Goal: Task Accomplishment & Management: Complete application form

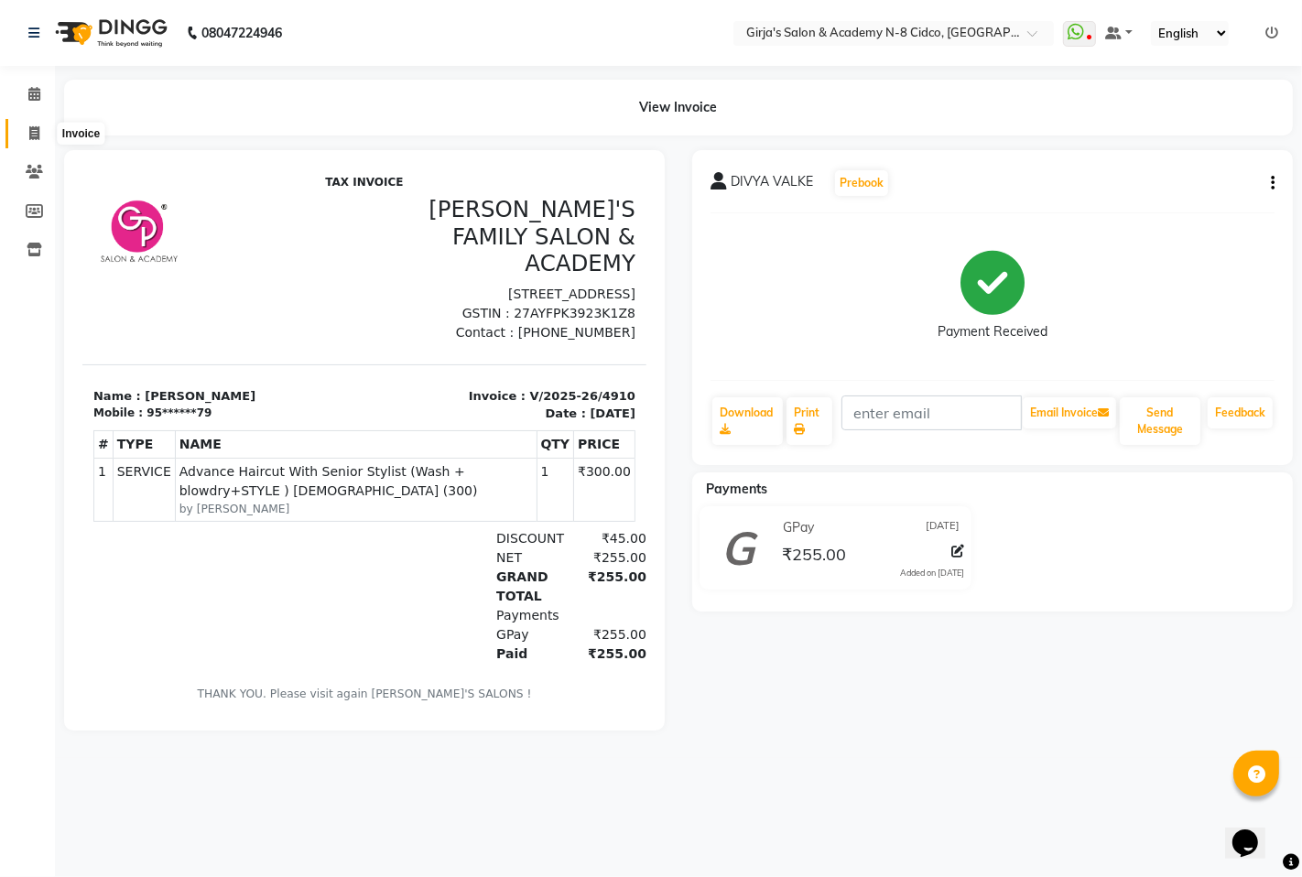
click at [29, 126] on icon at bounding box center [34, 133] width 10 height 14
select select "service"
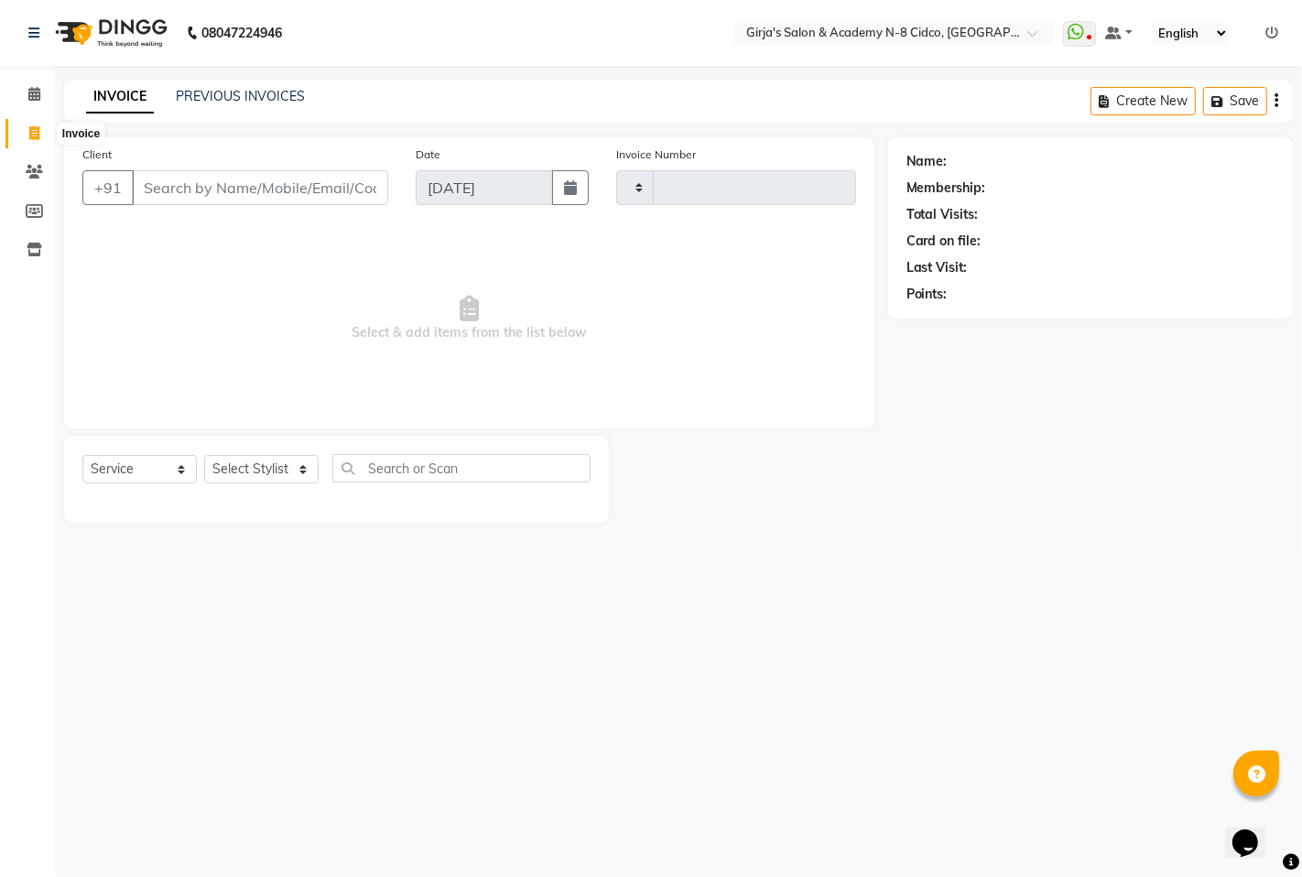
type input "4911"
select select "66"
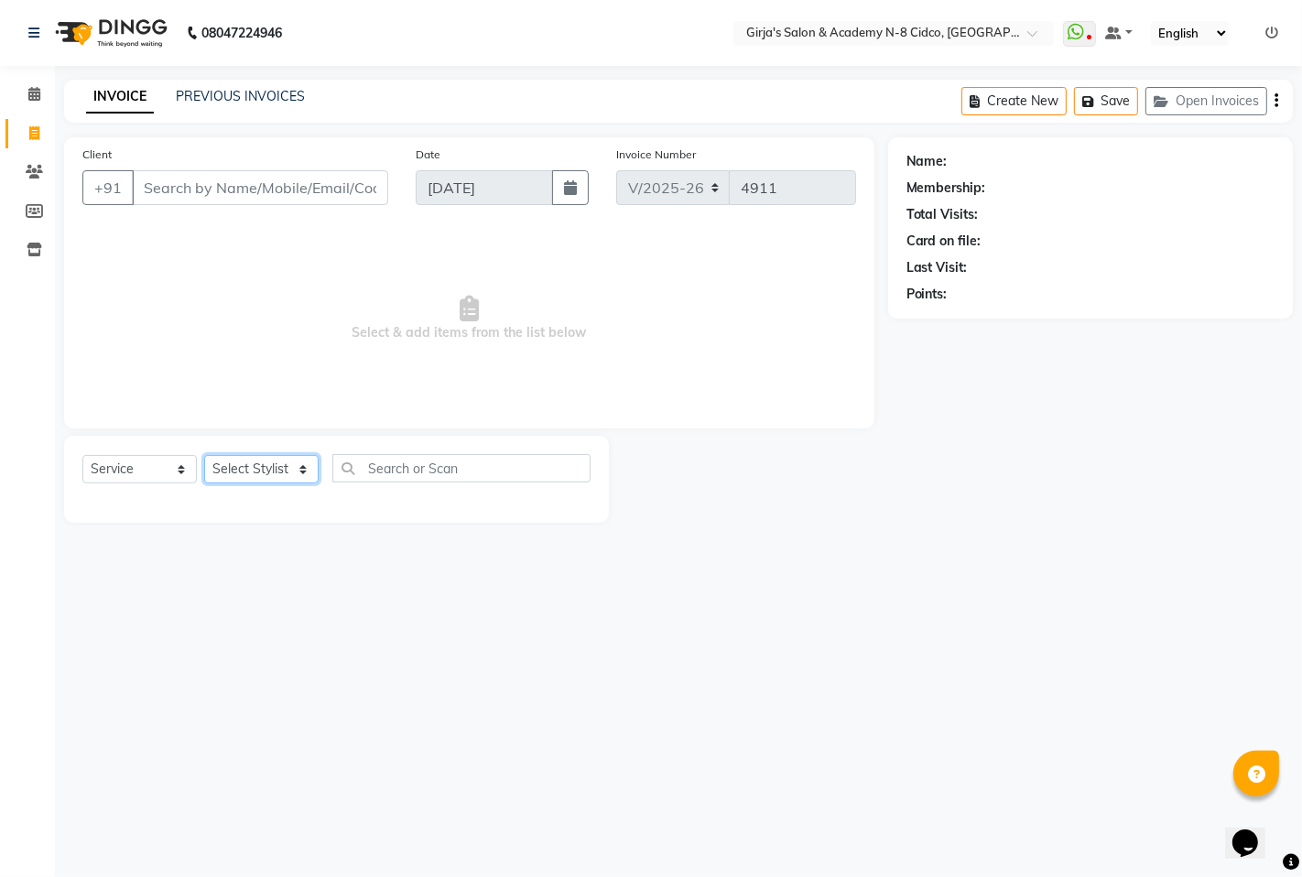
click at [254, 467] on select "Select Stylist" at bounding box center [261, 469] width 114 height 28
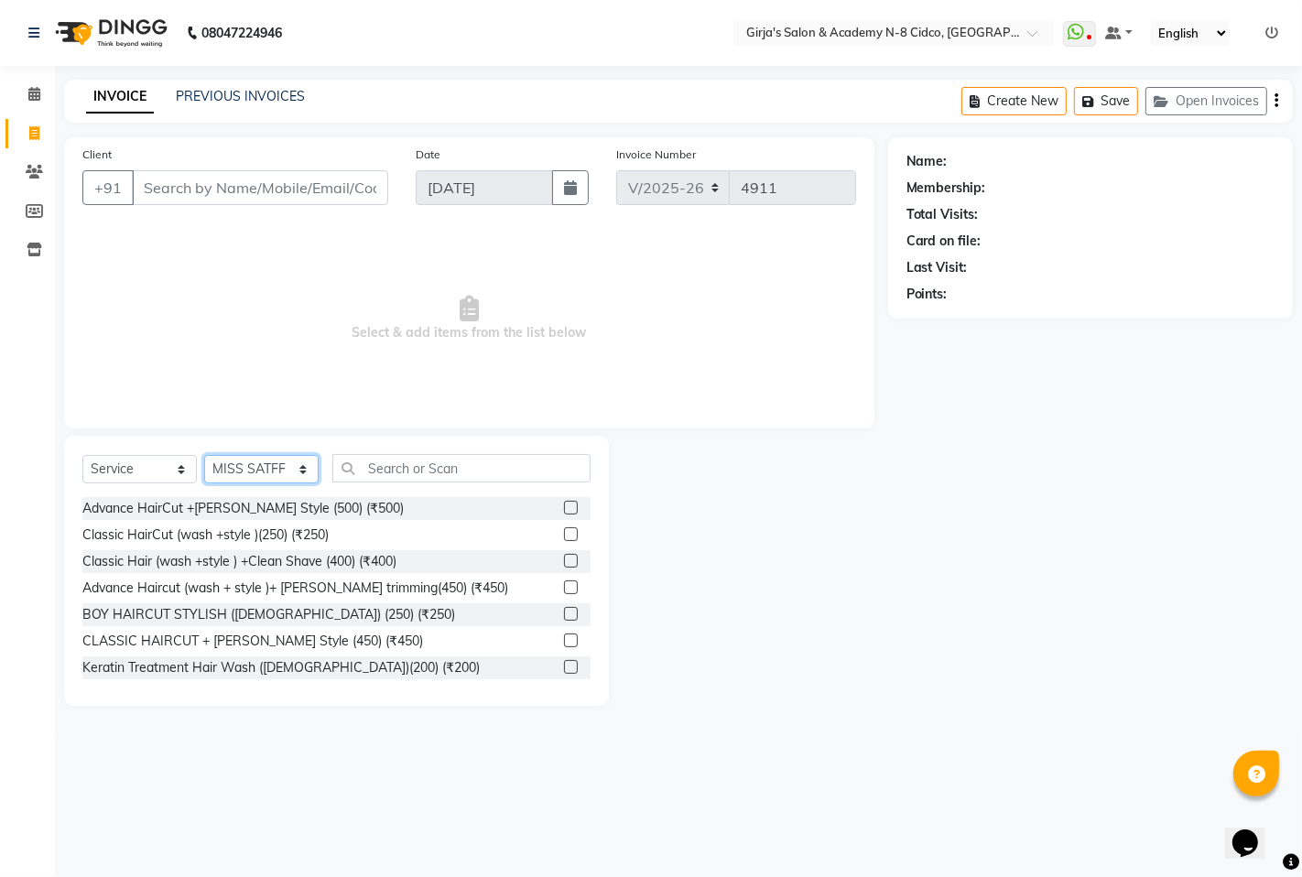
select select "66195"
click at [204, 456] on select "Select Stylist ADITYA [PERSON_NAME] BEAUTY M GIRJAS [PERSON_NAME] MISS [PERSON_…" at bounding box center [261, 469] width 114 height 28
click at [369, 465] on input "text" at bounding box center [461, 468] width 258 height 28
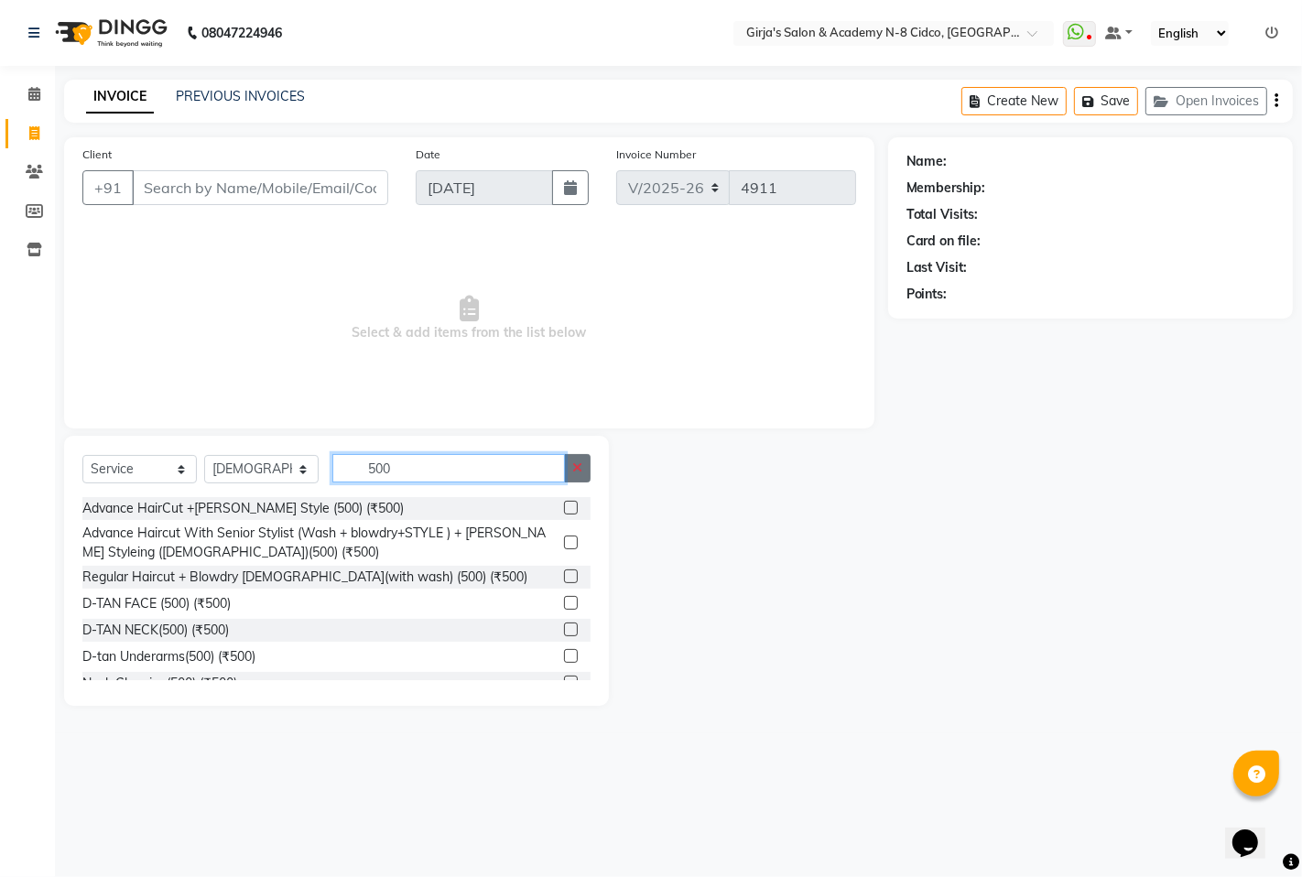
type input "500"
click at [580, 455] on button "button" at bounding box center [577, 468] width 27 height 28
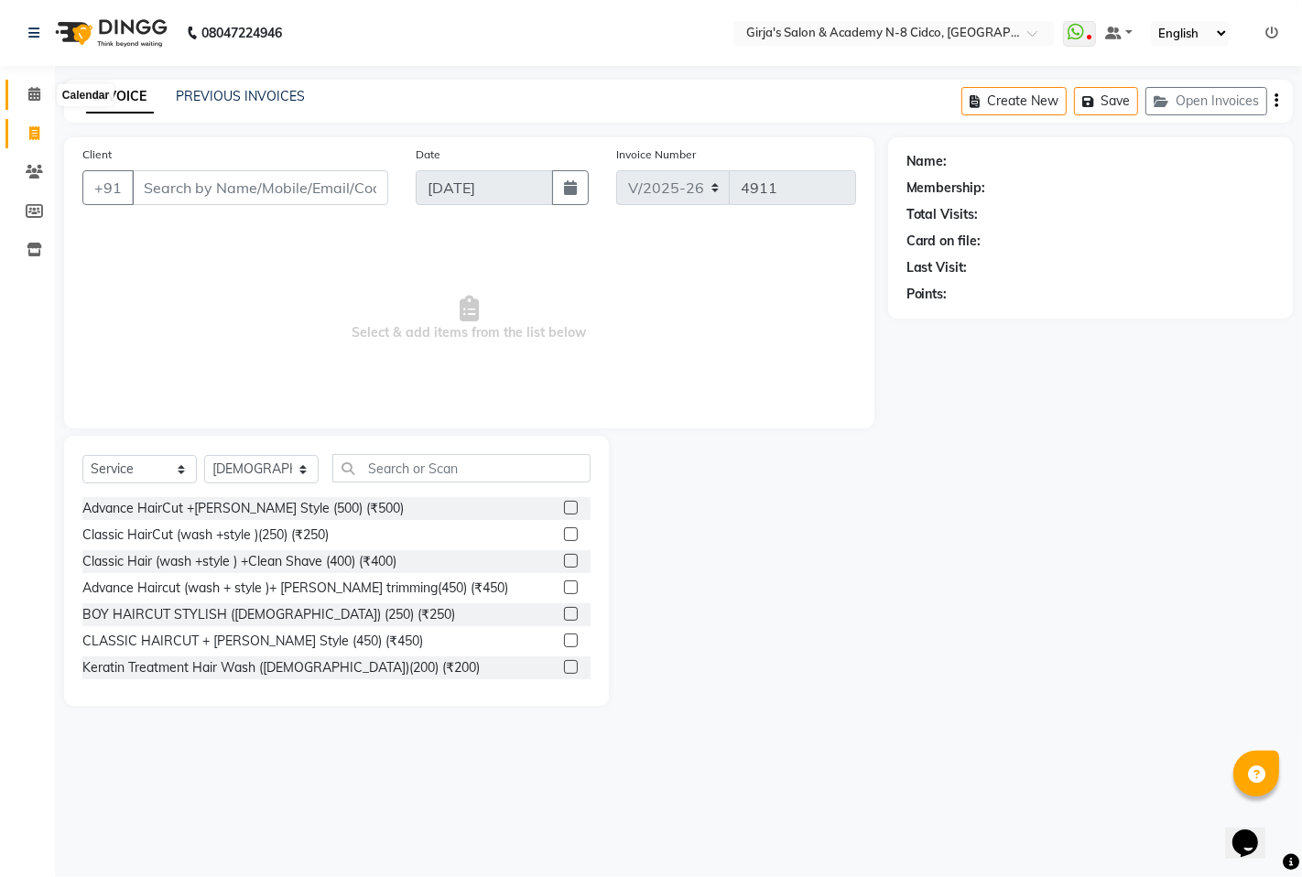
click at [39, 93] on span at bounding box center [34, 94] width 32 height 21
click at [33, 24] on link at bounding box center [37, 32] width 18 height 51
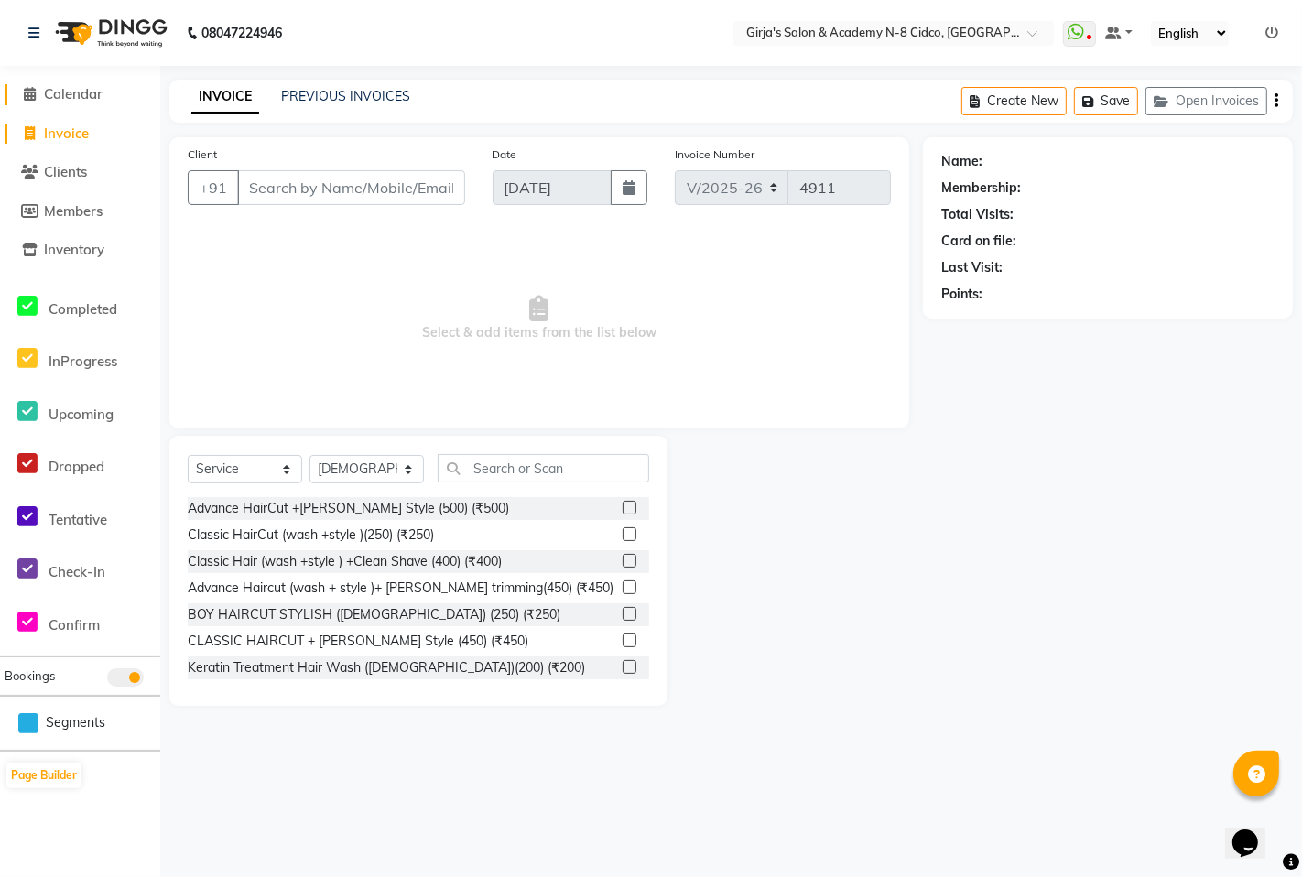
click at [26, 95] on icon at bounding box center [31, 94] width 12 height 14
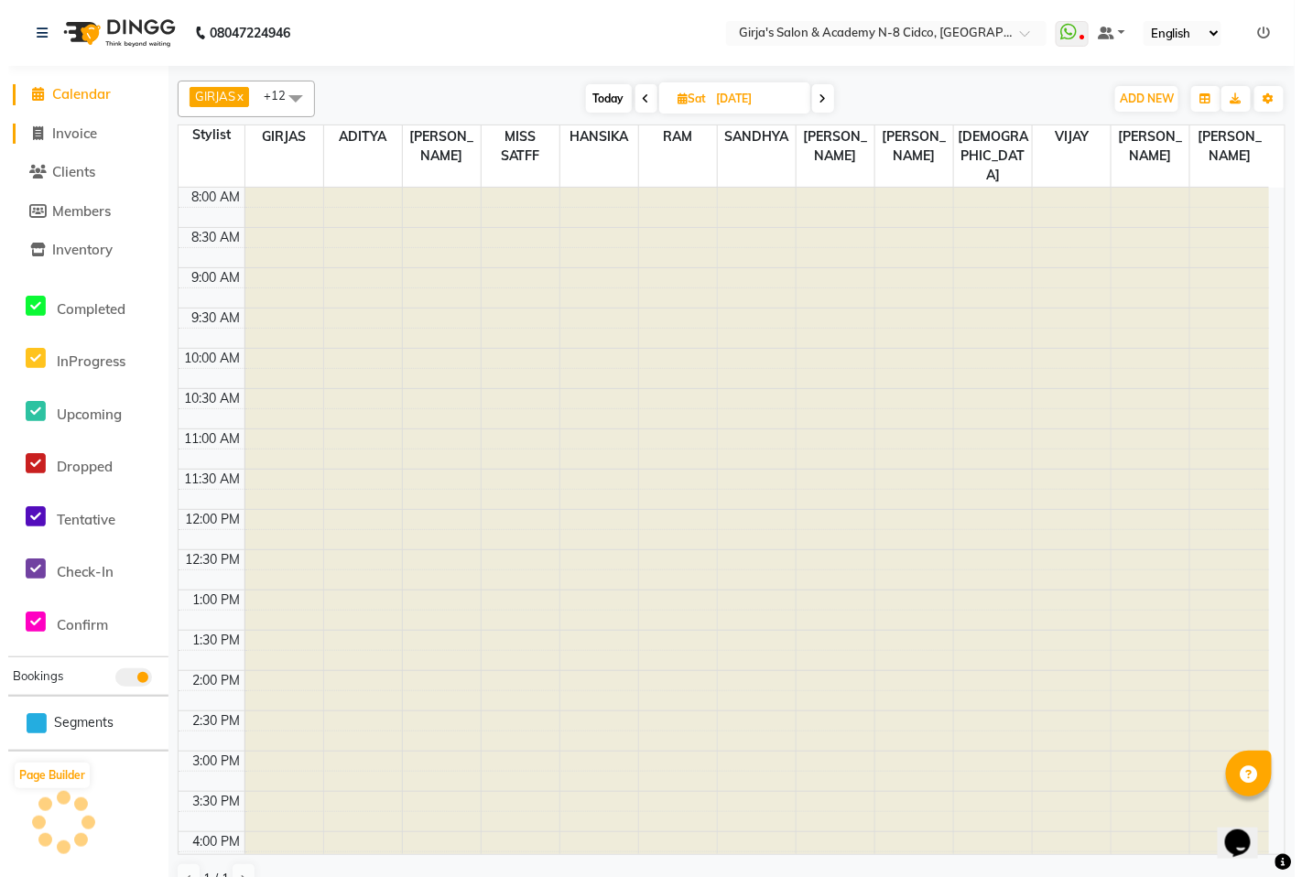
scroll to position [498, 0]
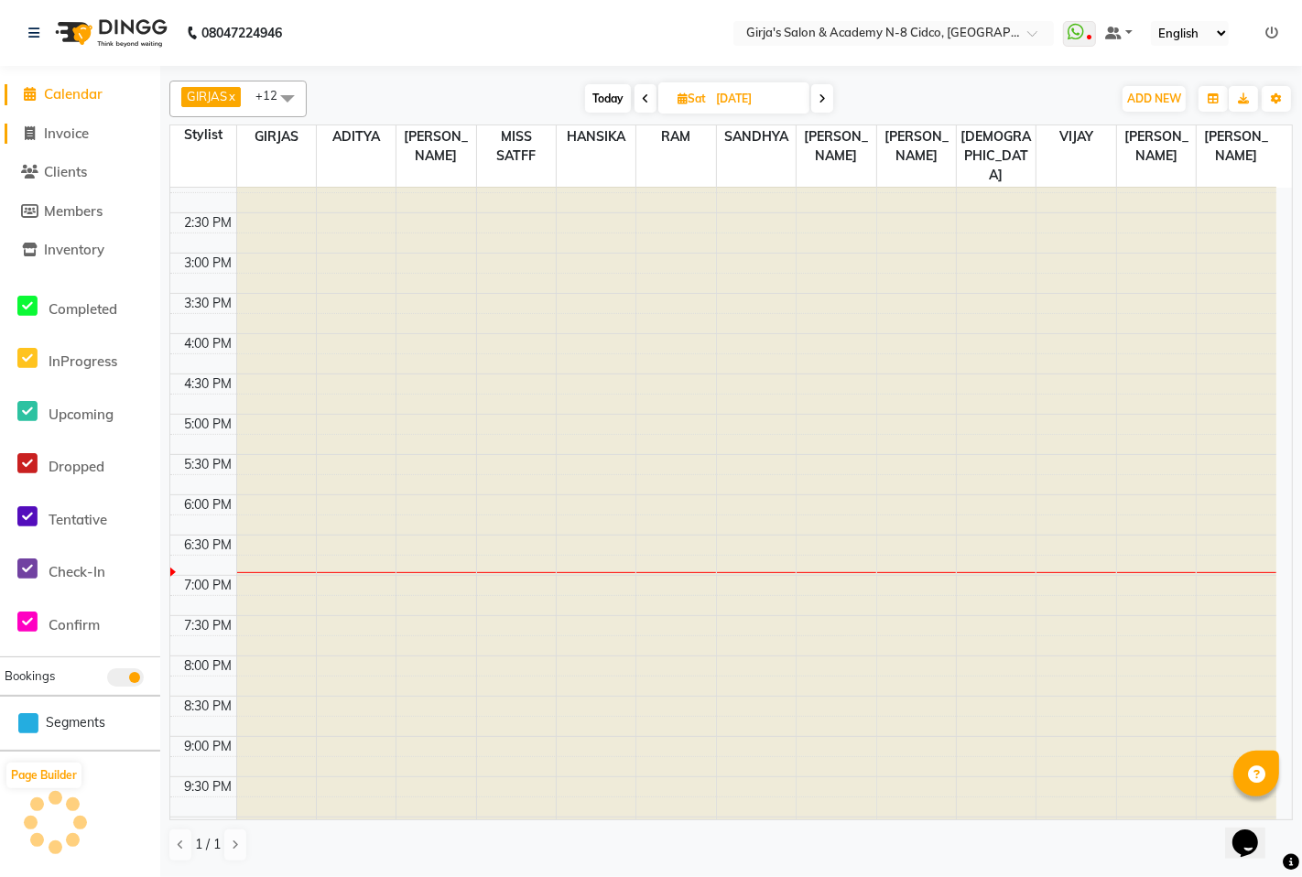
click at [92, 139] on link "Invoice" at bounding box center [80, 134] width 151 height 21
select select "66"
select select "service"
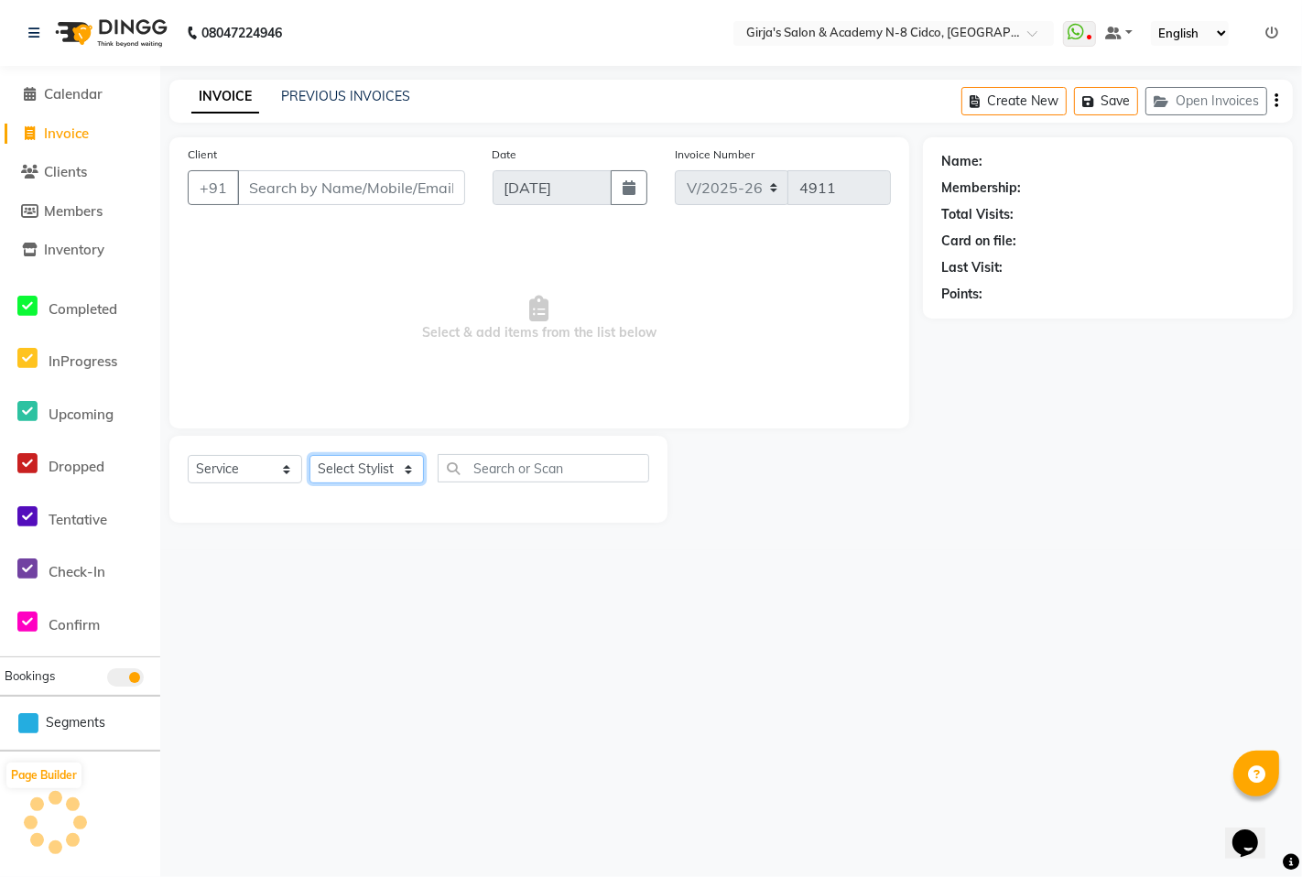
click at [354, 465] on select "Select Stylist" at bounding box center [366, 469] width 114 height 28
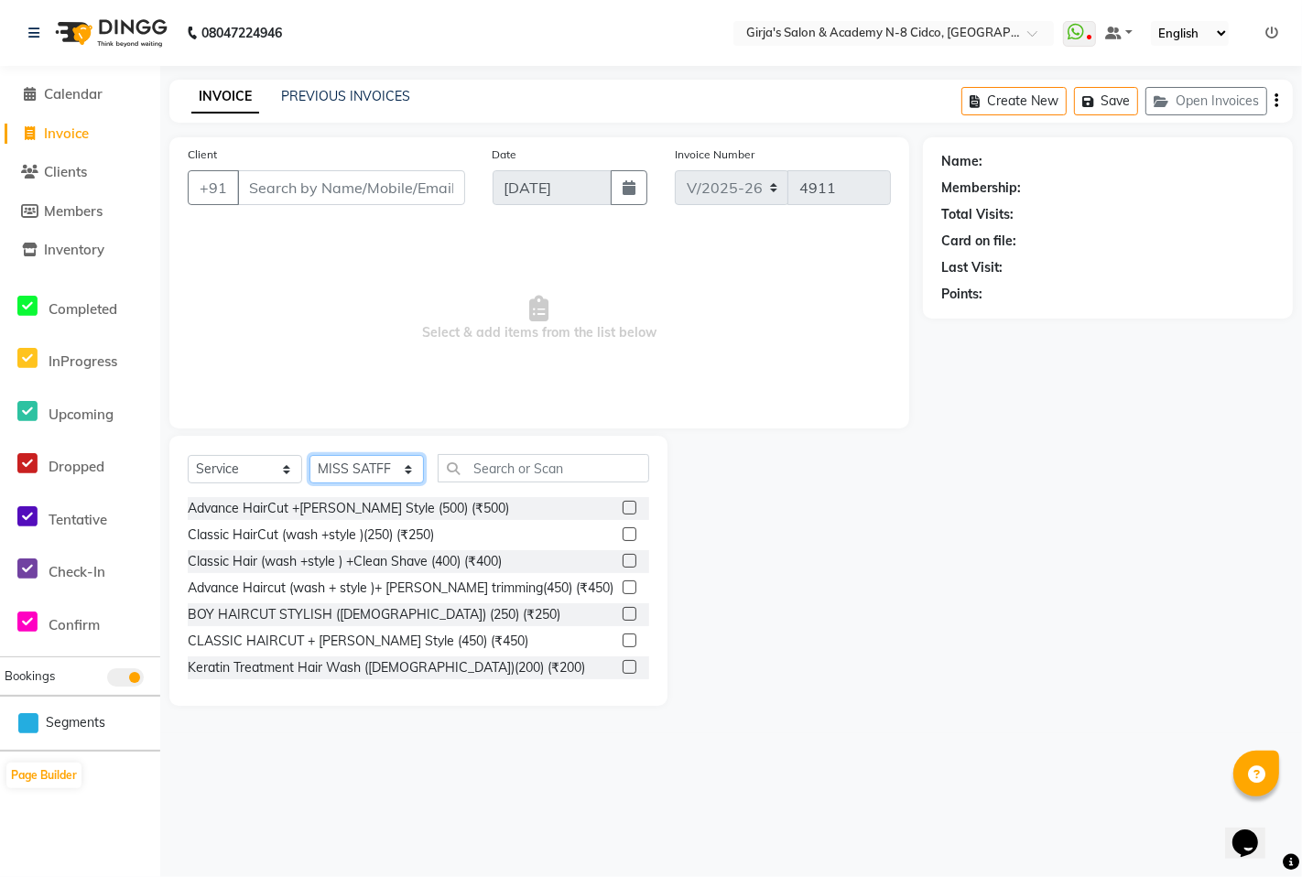
select select "28785"
click at [309, 456] on select "Select Stylist ADITYA [PERSON_NAME] BEAUTY M GIRJAS [PERSON_NAME] MISS [PERSON_…" at bounding box center [366, 469] width 114 height 28
click at [473, 477] on input "text" at bounding box center [544, 468] width 212 height 28
click at [418, 513] on div "Advance HairCut +[PERSON_NAME] Style (500) (₹500)" at bounding box center [348, 508] width 321 height 19
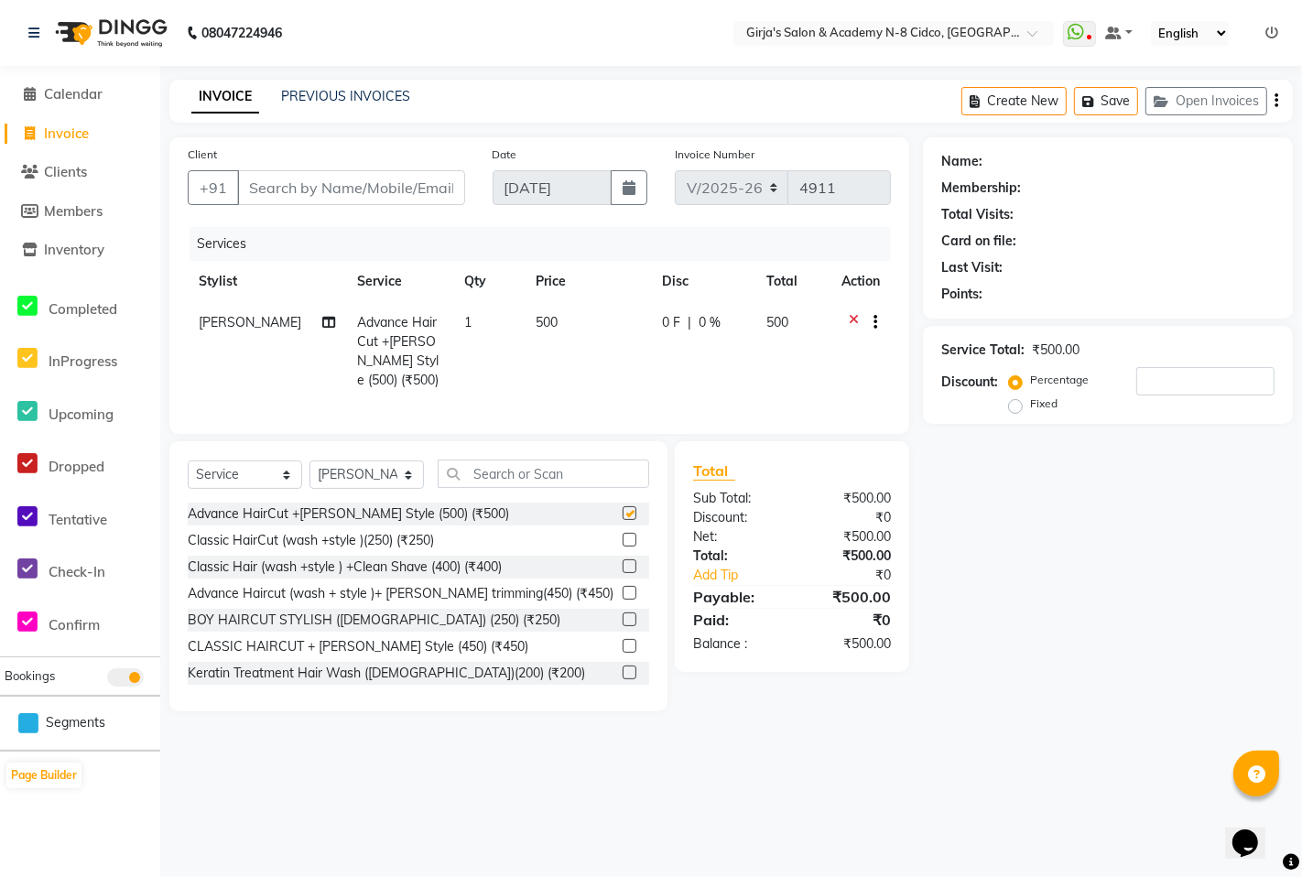
checkbox input "false"
click at [416, 489] on select "Select Stylist ADITYA [PERSON_NAME] BEAUTY M GIRJAS [PERSON_NAME] MISS [PERSON_…" at bounding box center [366, 475] width 114 height 28
select select "66195"
click at [309, 476] on select "Select Stylist ADITYA [PERSON_NAME] BEAUTY M GIRJAS [PERSON_NAME] MISS [PERSON_…" at bounding box center [366, 475] width 114 height 28
click at [461, 483] on input "text" at bounding box center [544, 474] width 212 height 28
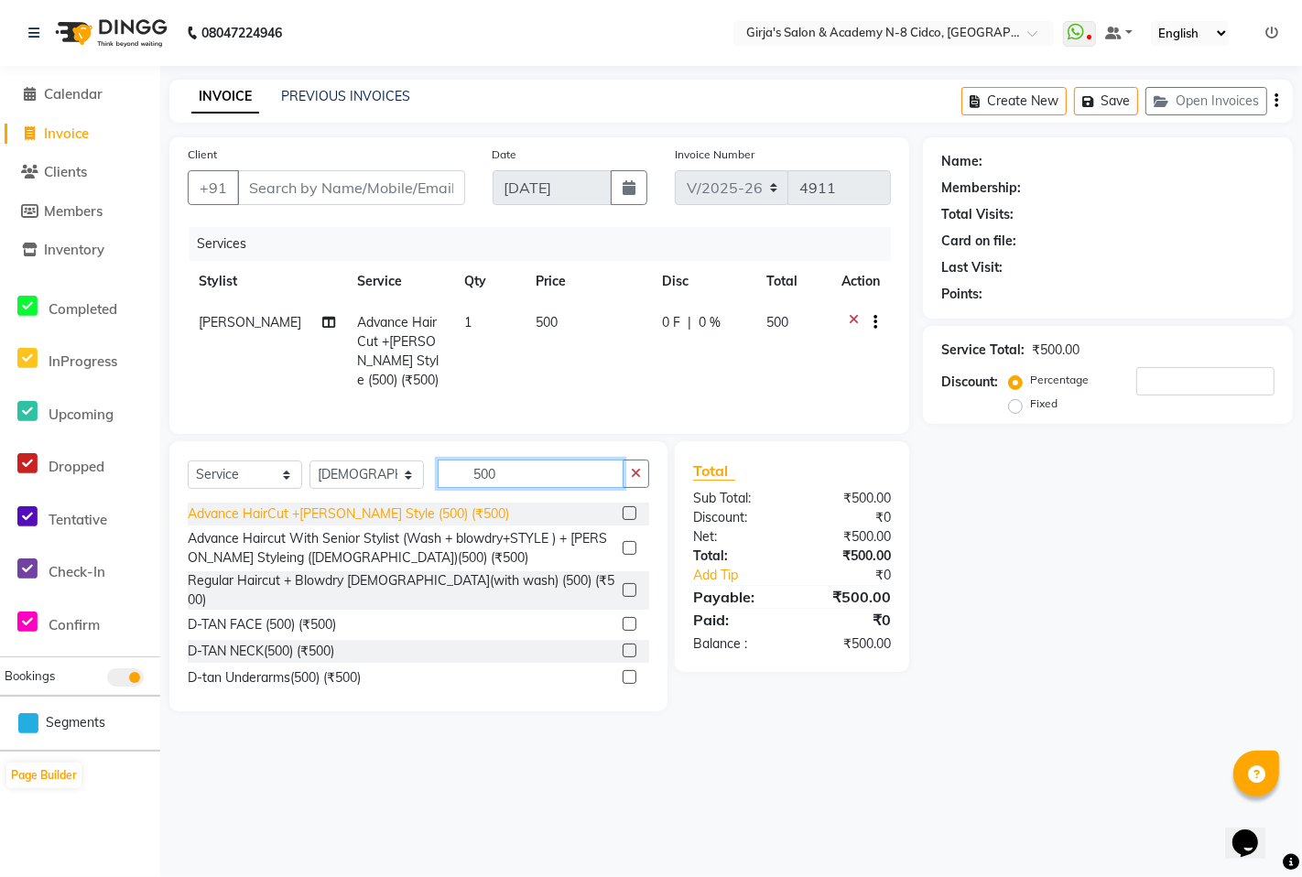
type input "500"
click at [305, 520] on div "Advance HairCut +[PERSON_NAME] Style (500) (₹500)" at bounding box center [348, 514] width 321 height 19
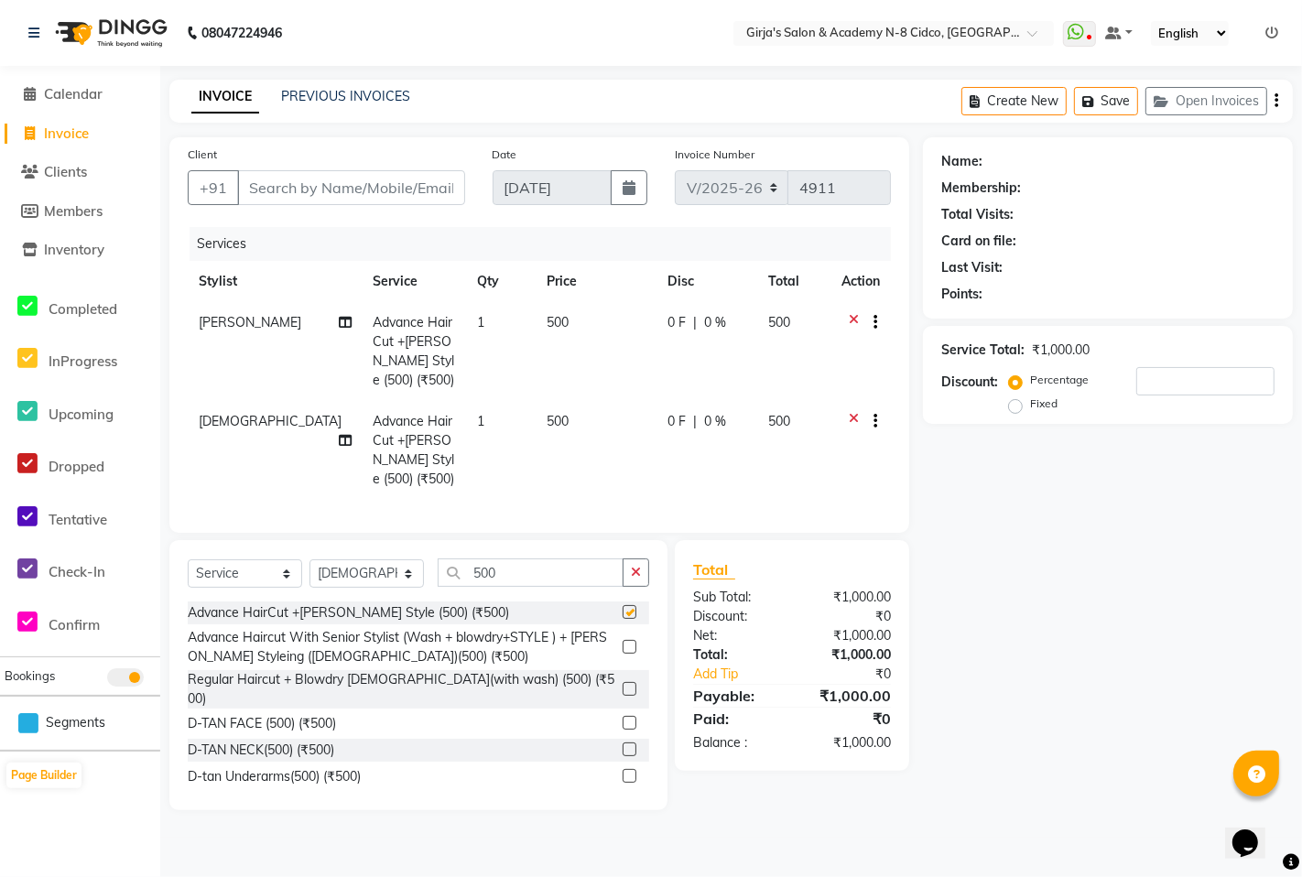
checkbox input "false"
click at [431, 179] on input "Client" at bounding box center [351, 187] width 228 height 35
type input "7"
type input "0"
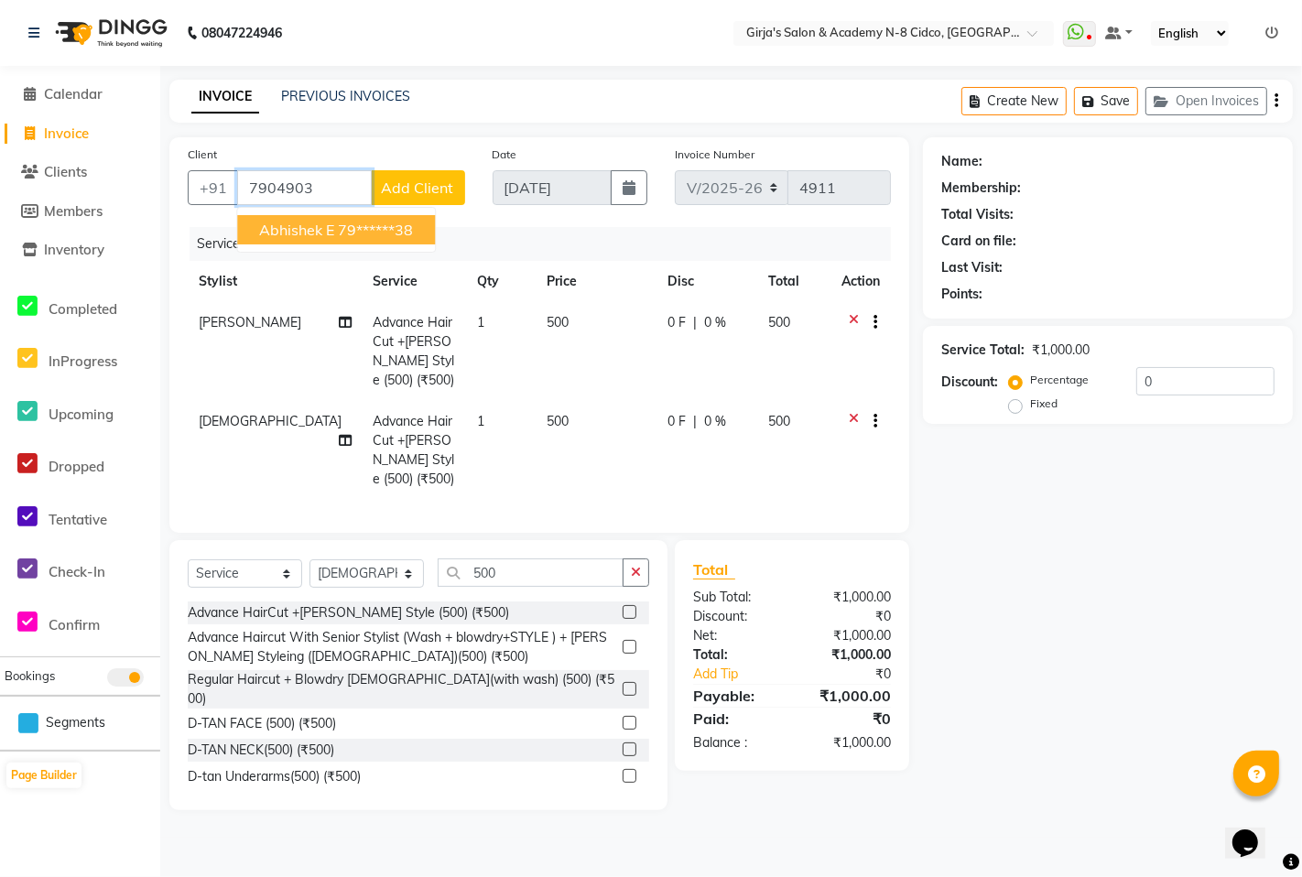
click at [405, 223] on ngb-highlight "79******38" at bounding box center [375, 230] width 75 height 18
type input "79******38"
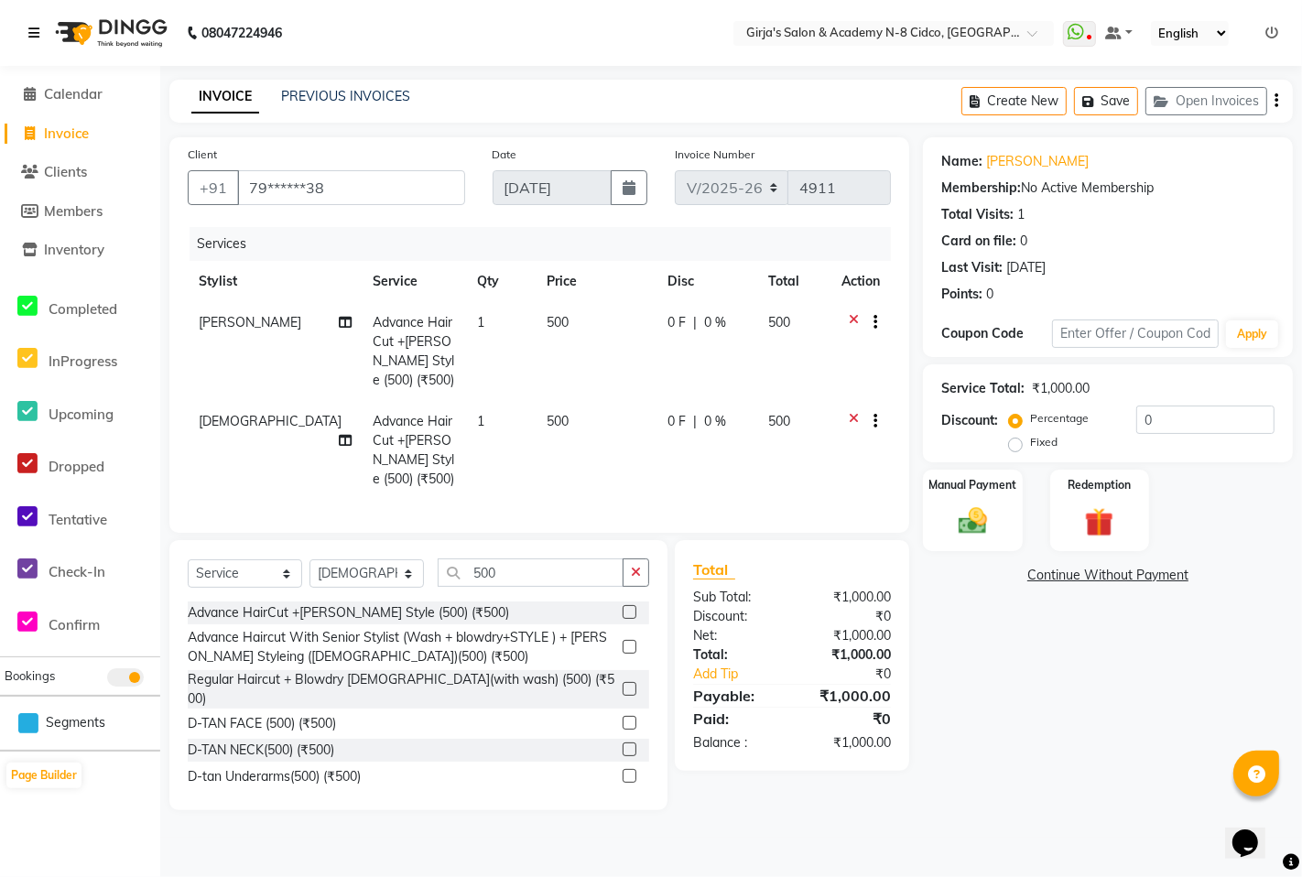
click at [37, 27] on icon at bounding box center [33, 33] width 11 height 13
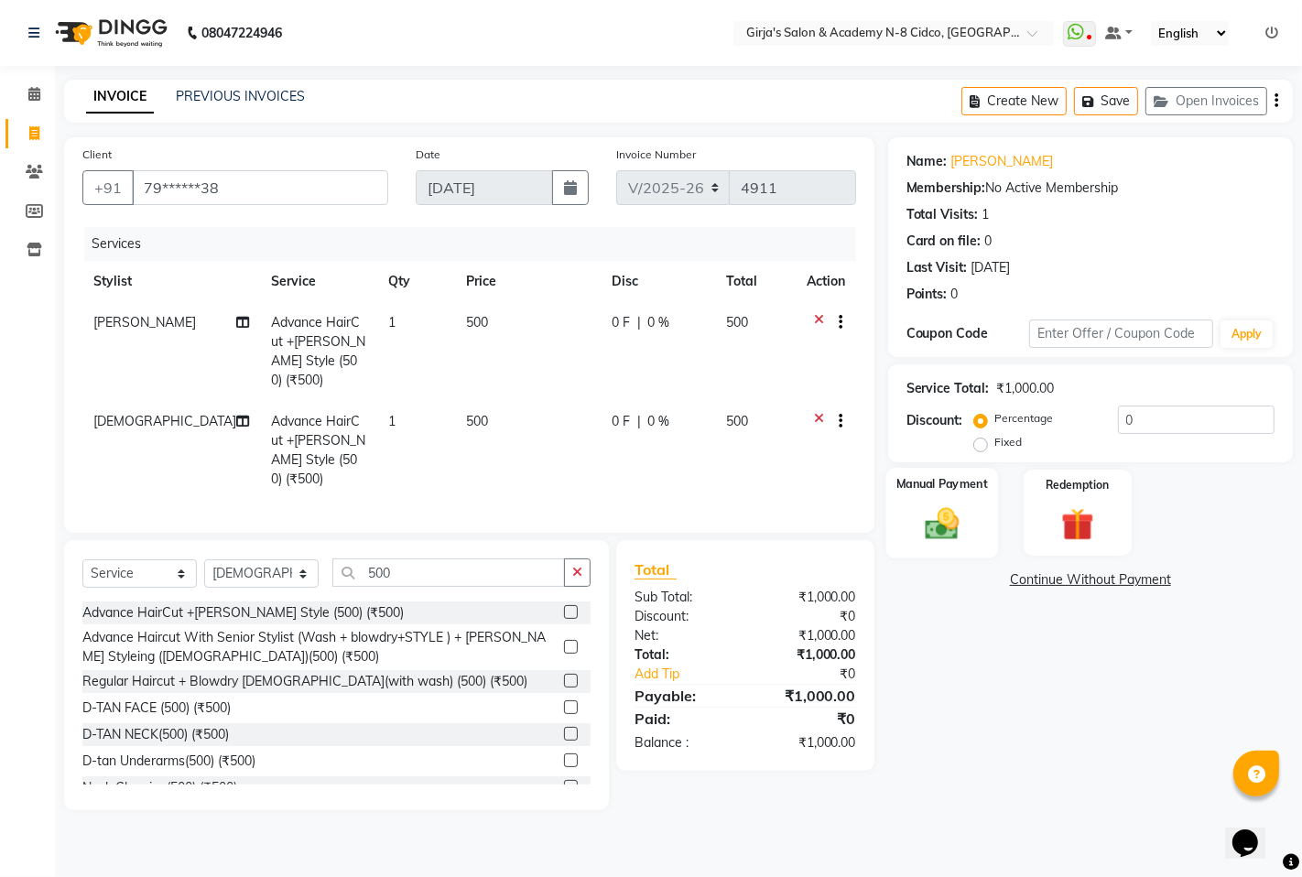
click at [969, 545] on div "Manual Payment" at bounding box center [941, 513] width 113 height 91
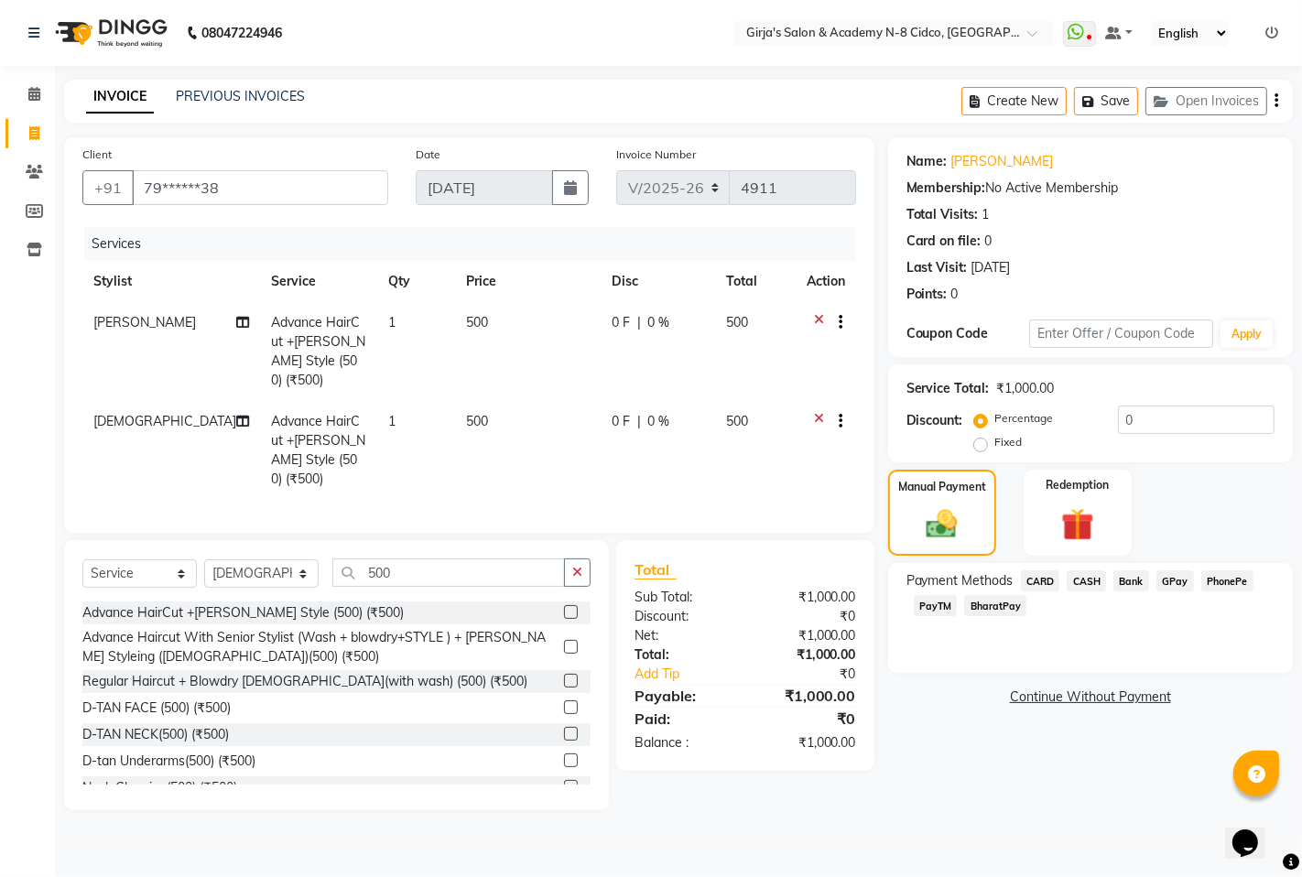
click at [1163, 571] on span "GPay" at bounding box center [1175, 580] width 38 height 21
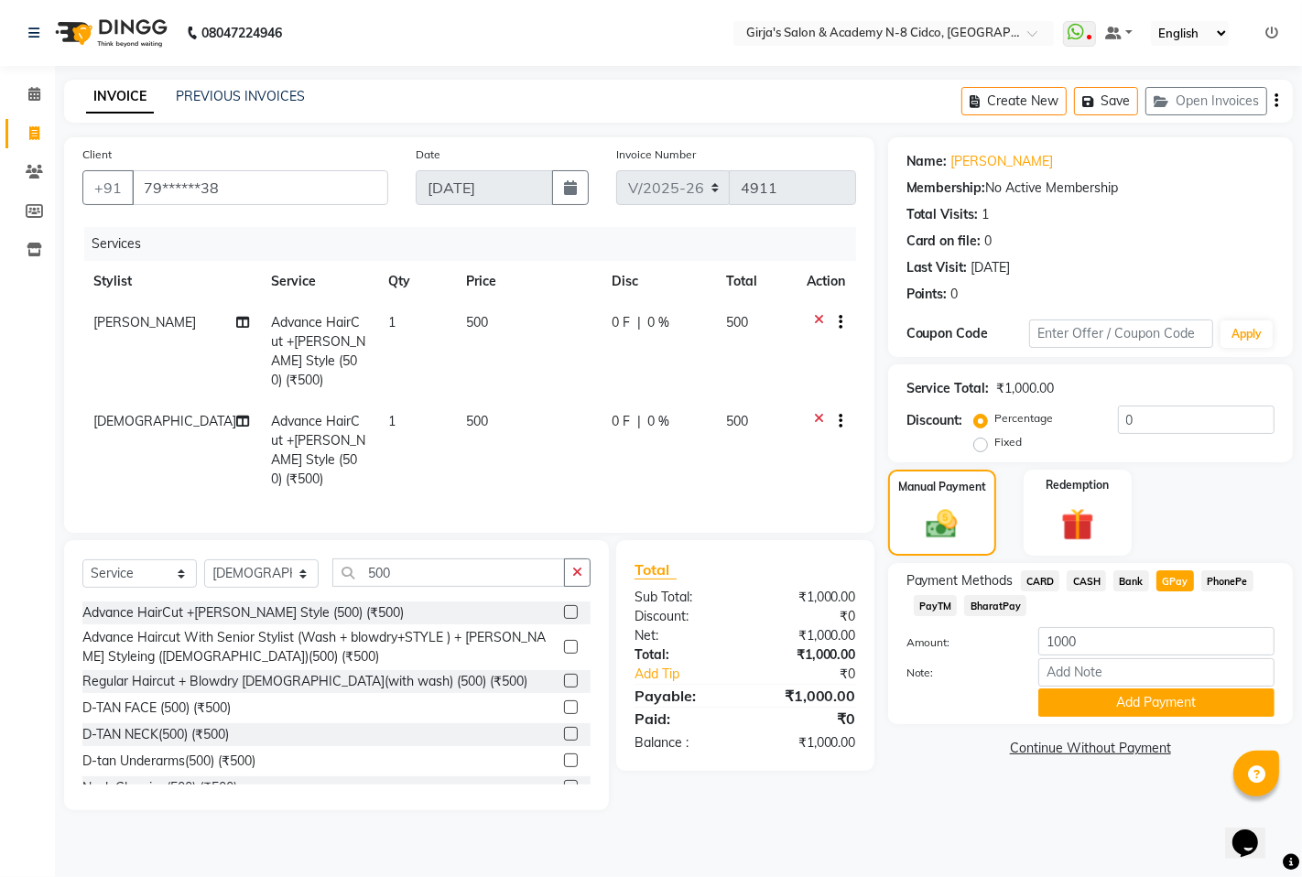
click at [1196, 689] on div "Note:" at bounding box center [1091, 673] width 396 height 31
click at [1202, 711] on button "Add Payment" at bounding box center [1156, 703] width 236 height 28
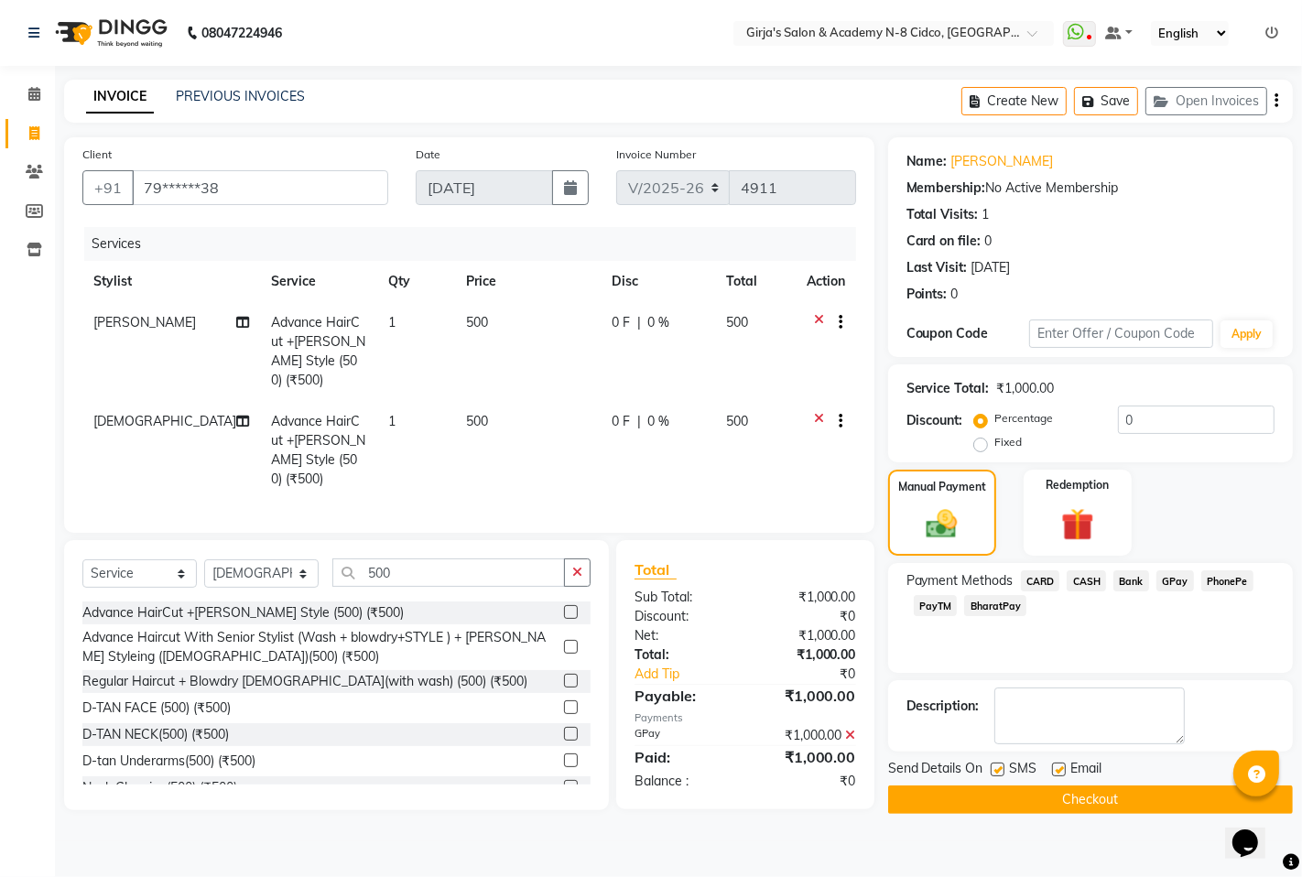
click at [1183, 800] on button "Checkout" at bounding box center [1090, 800] width 405 height 28
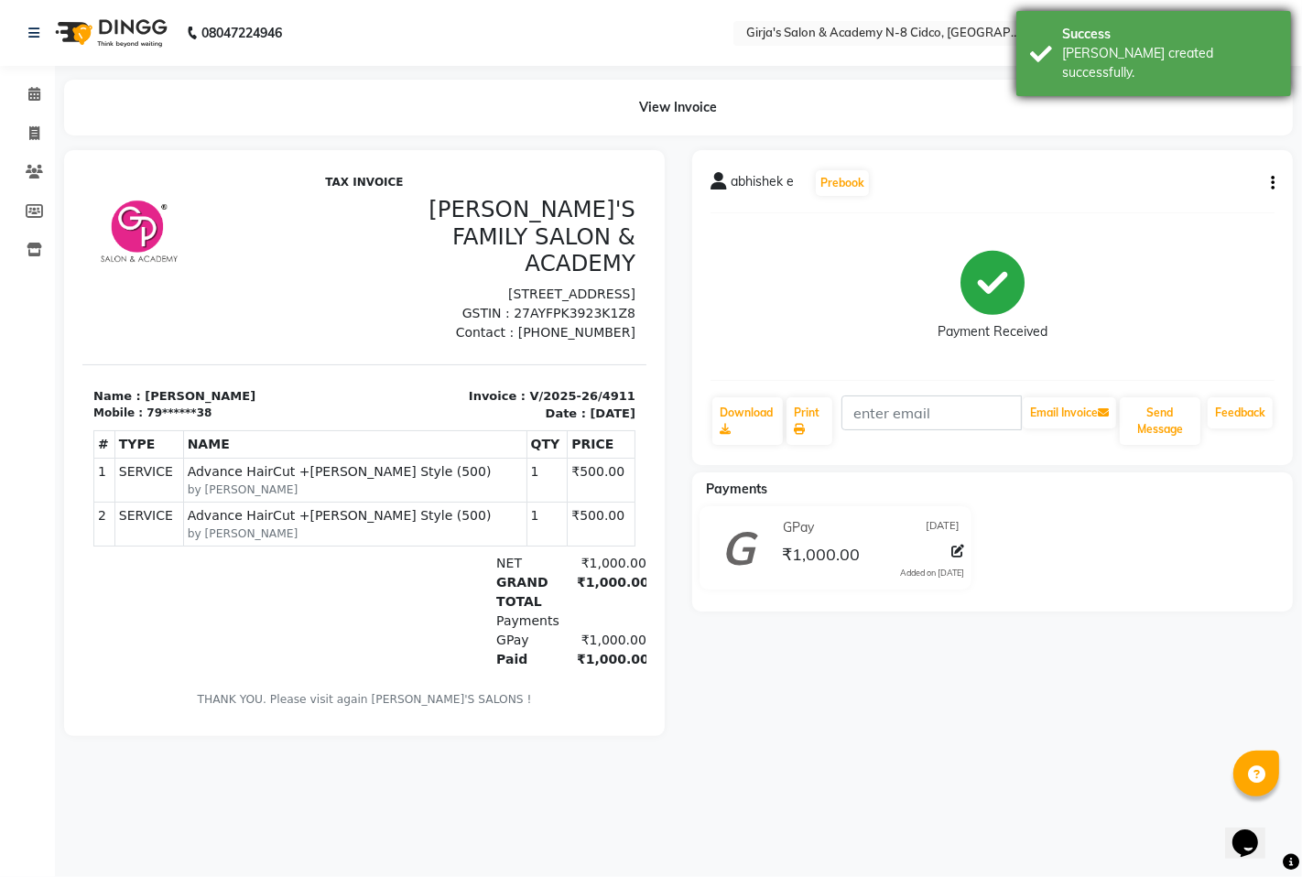
click at [1069, 35] on div "Success" at bounding box center [1169, 34] width 215 height 19
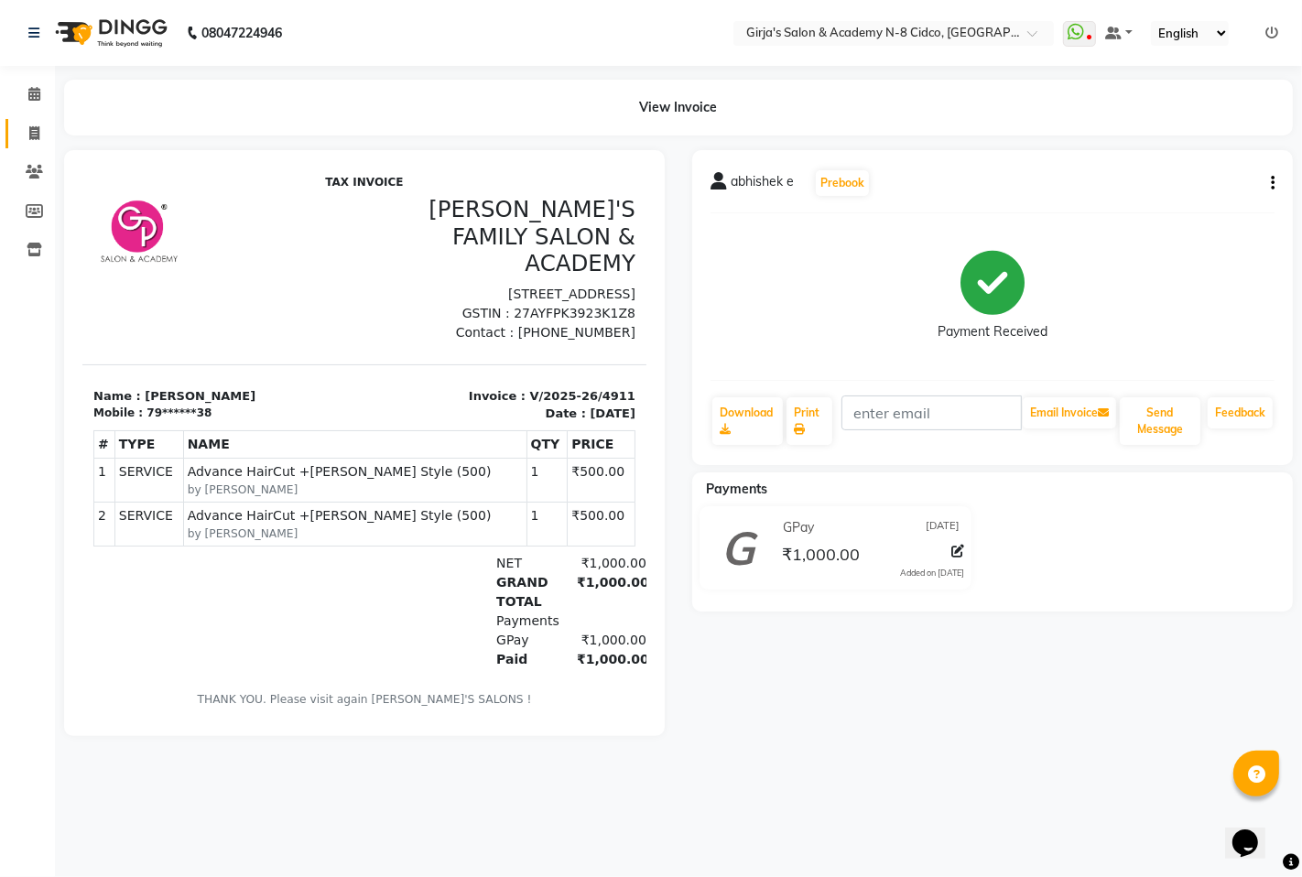
click at [40, 121] on link "Invoice" at bounding box center [27, 134] width 44 height 30
select select "66"
select select "service"
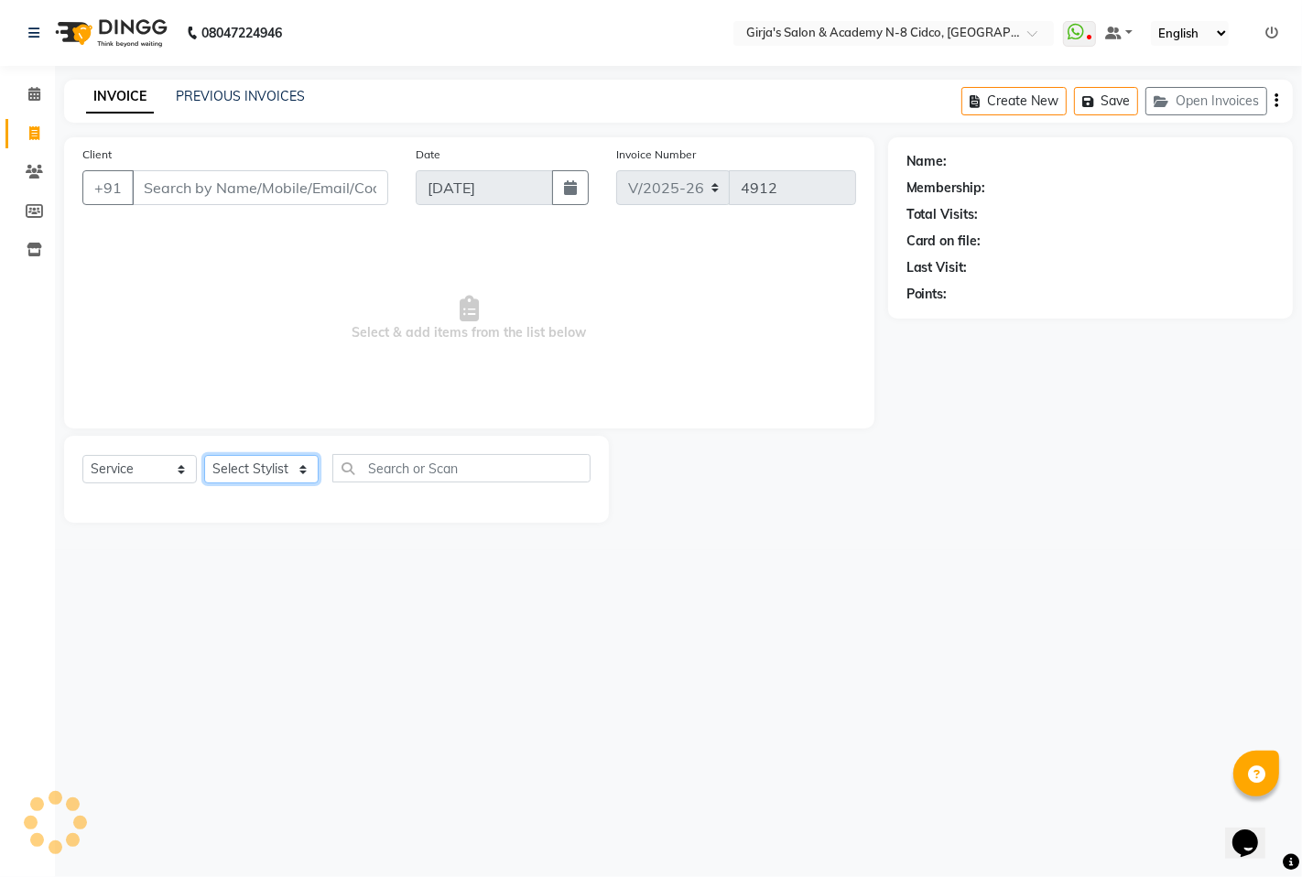
click at [275, 460] on select "Select Stylist" at bounding box center [261, 469] width 114 height 28
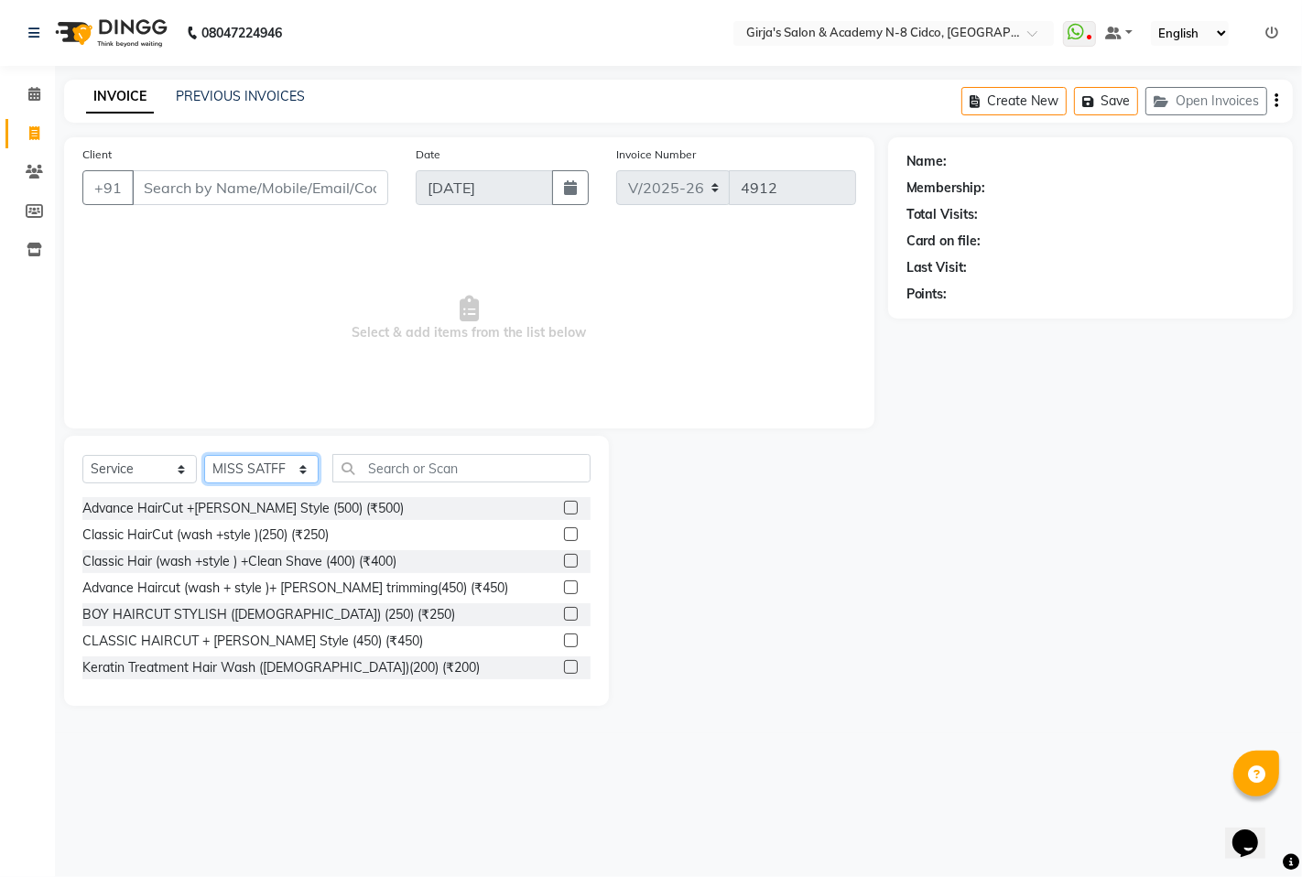
select select "27236"
click at [204, 456] on select "Select Stylist ADITYA [PERSON_NAME] BEAUTY M GIRJAS [PERSON_NAME] MISS [PERSON_…" at bounding box center [261, 469] width 114 height 28
click at [506, 471] on input "text" at bounding box center [461, 468] width 258 height 28
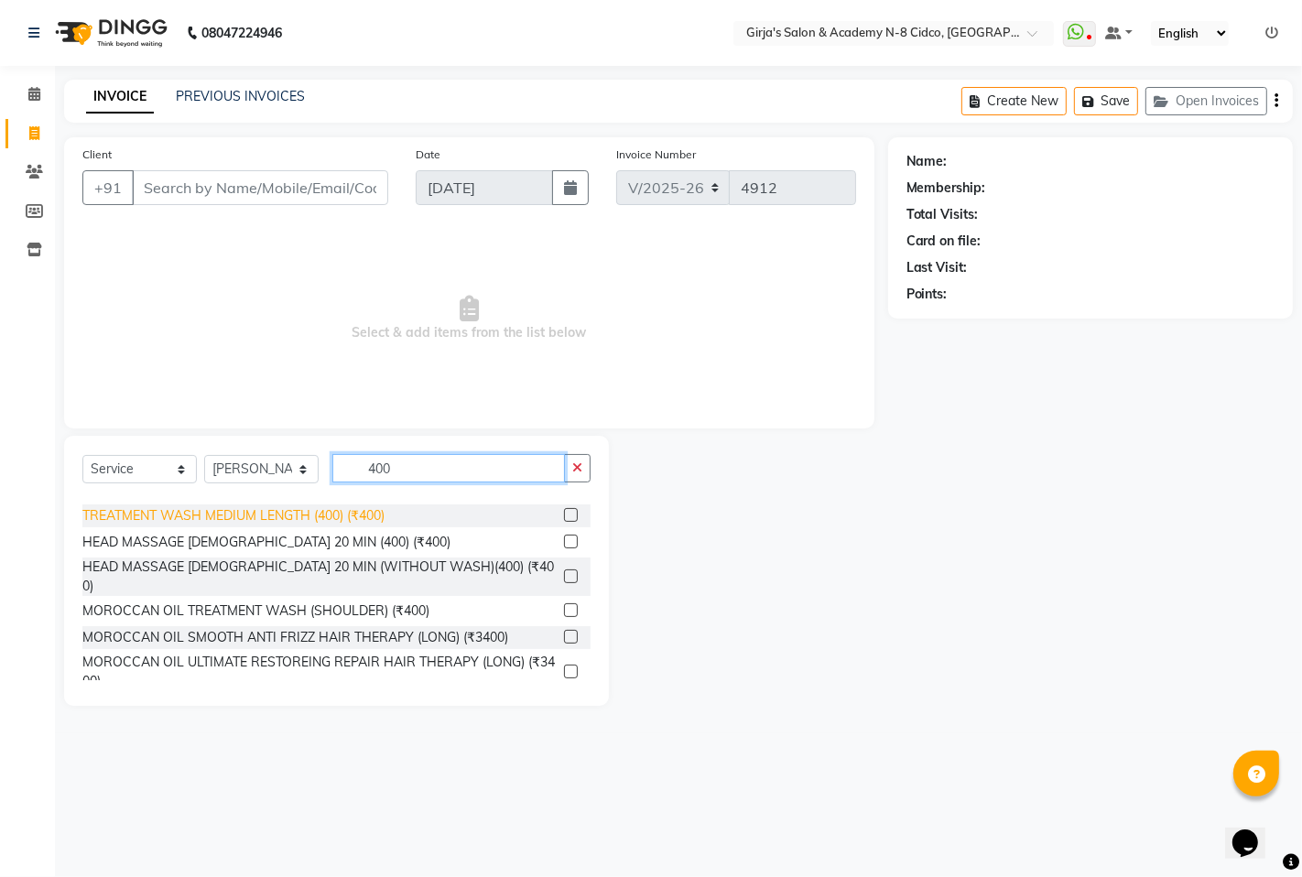
scroll to position [861, 0]
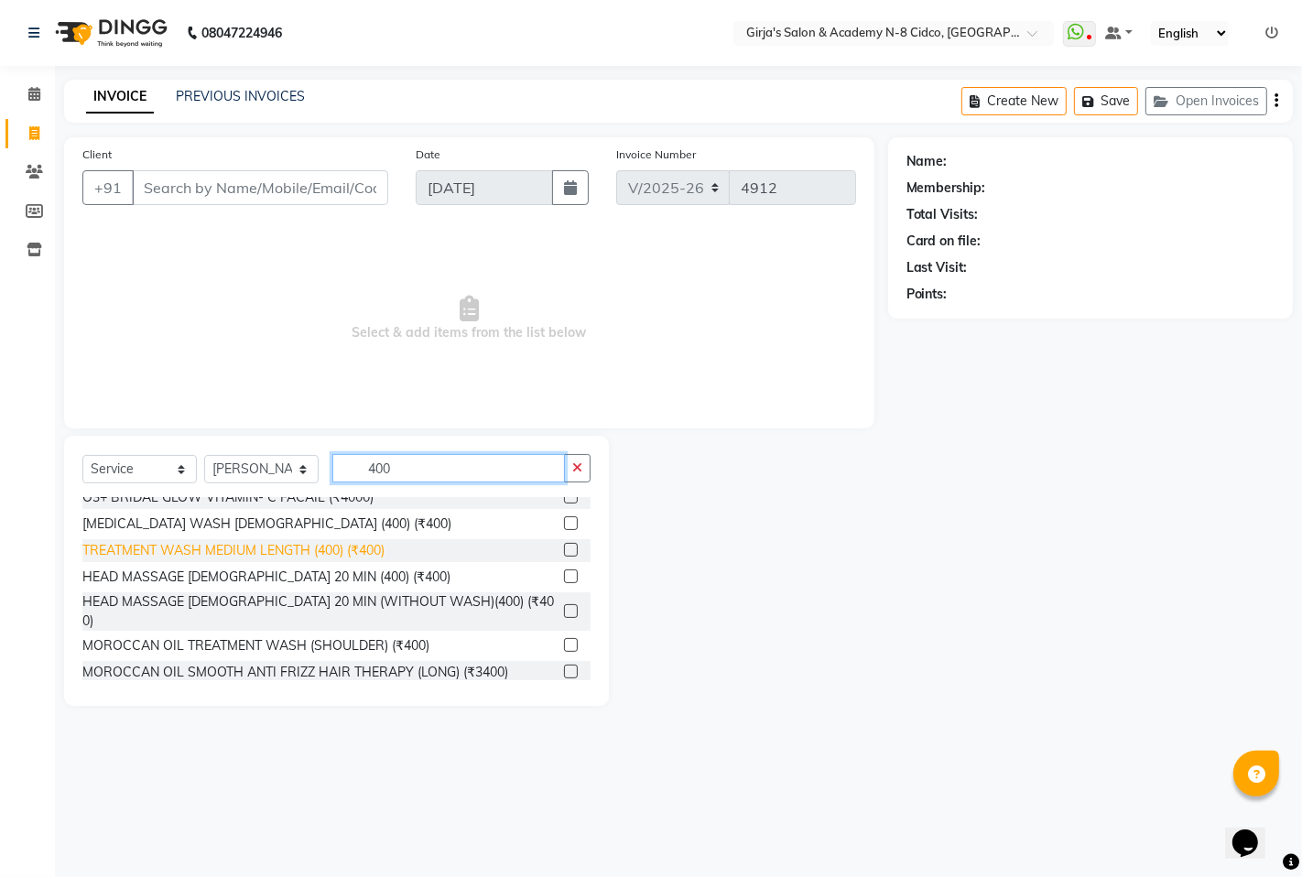
type input "400"
click at [183, 547] on div "TREATMENT WASH MEDIUM LENGTH (400) (₹400)" at bounding box center [233, 550] width 302 height 19
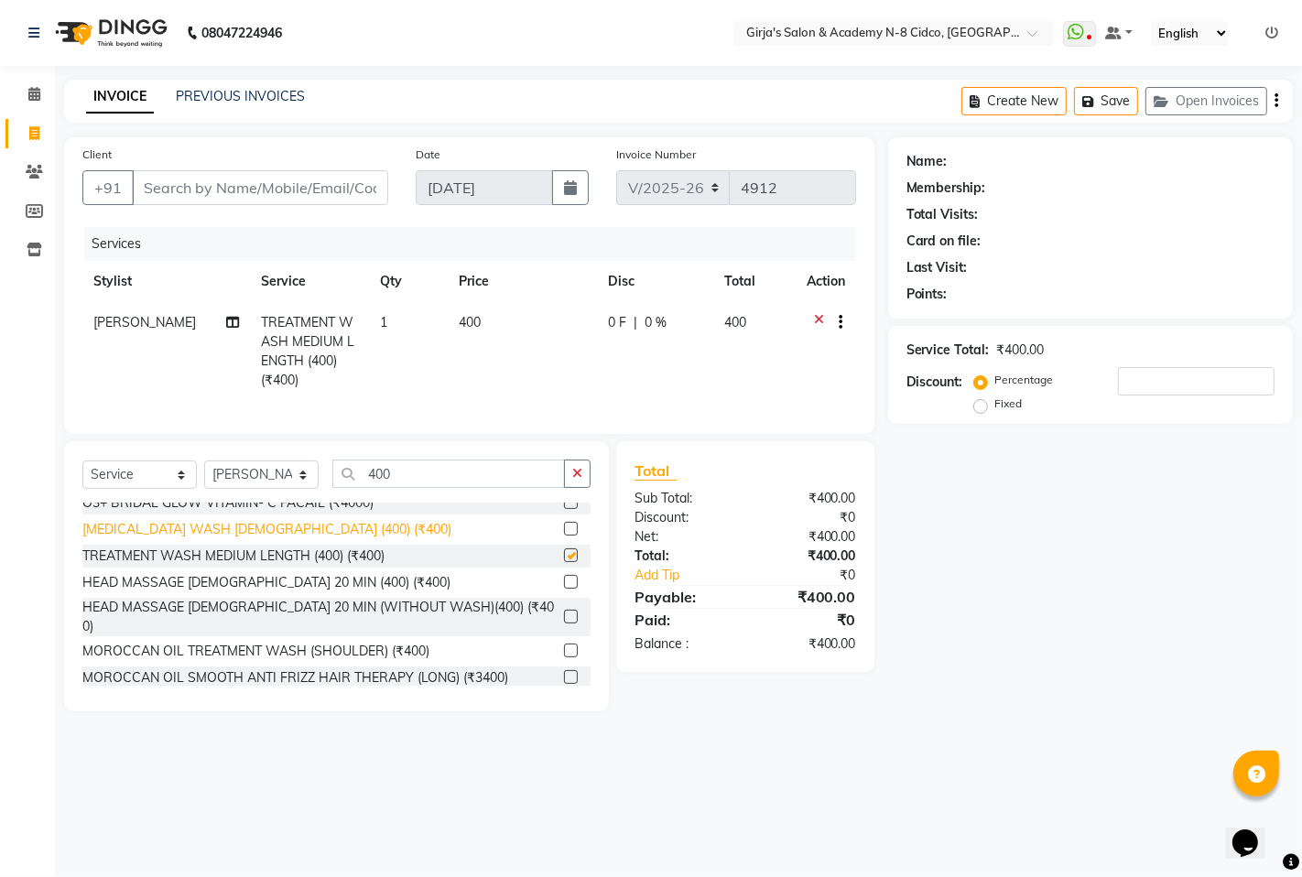
checkbox input "false"
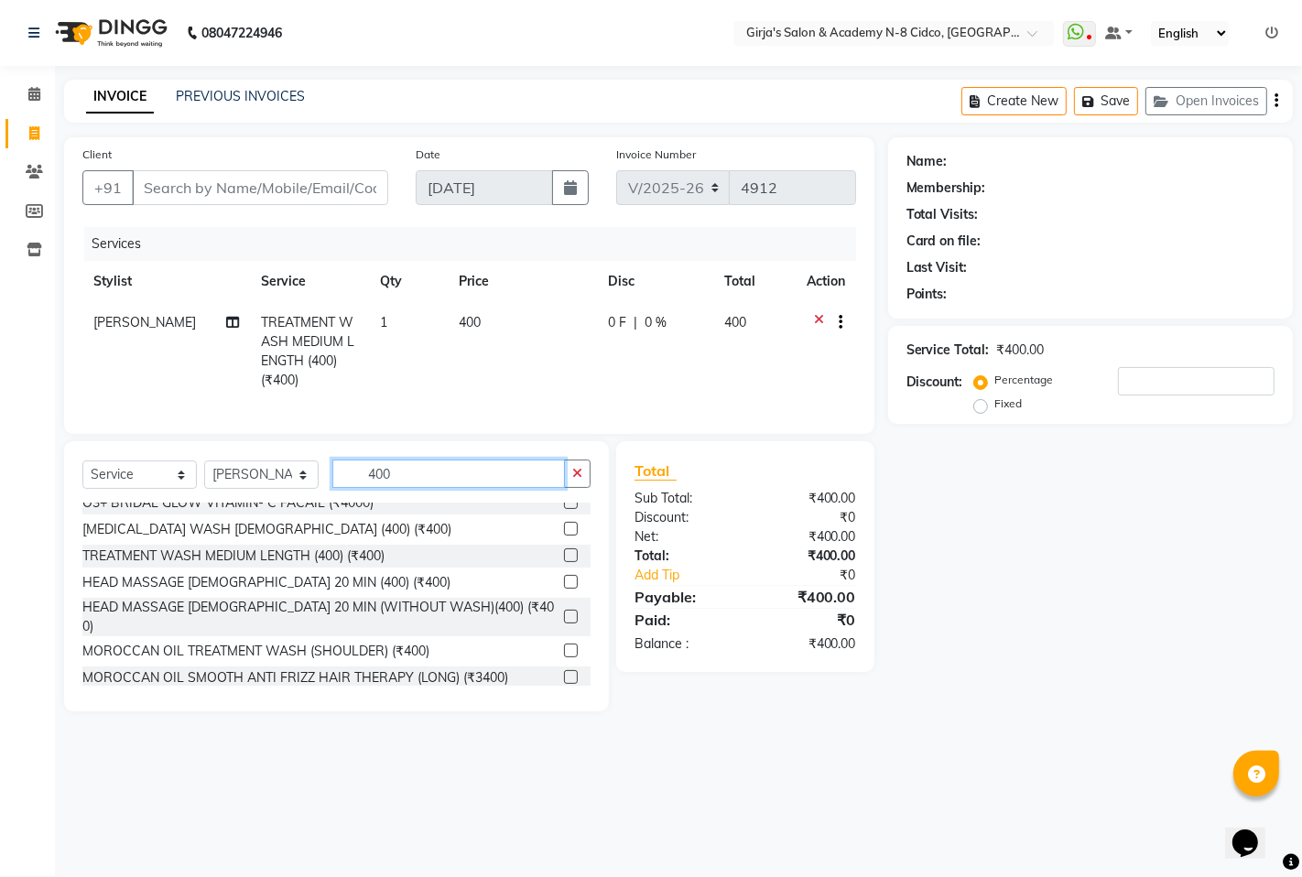
click at [399, 477] on input "400" at bounding box center [448, 474] width 233 height 28
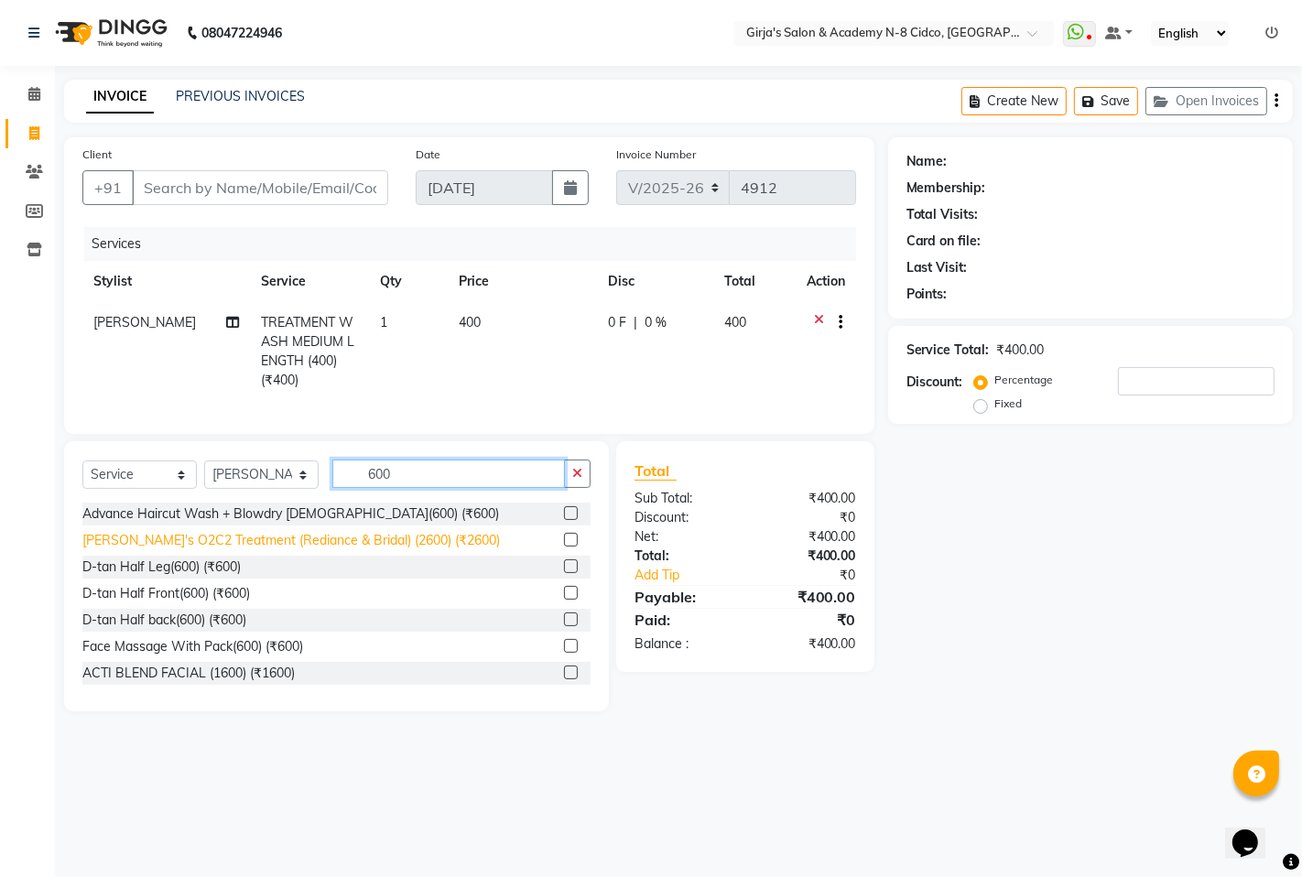
scroll to position [0, 0]
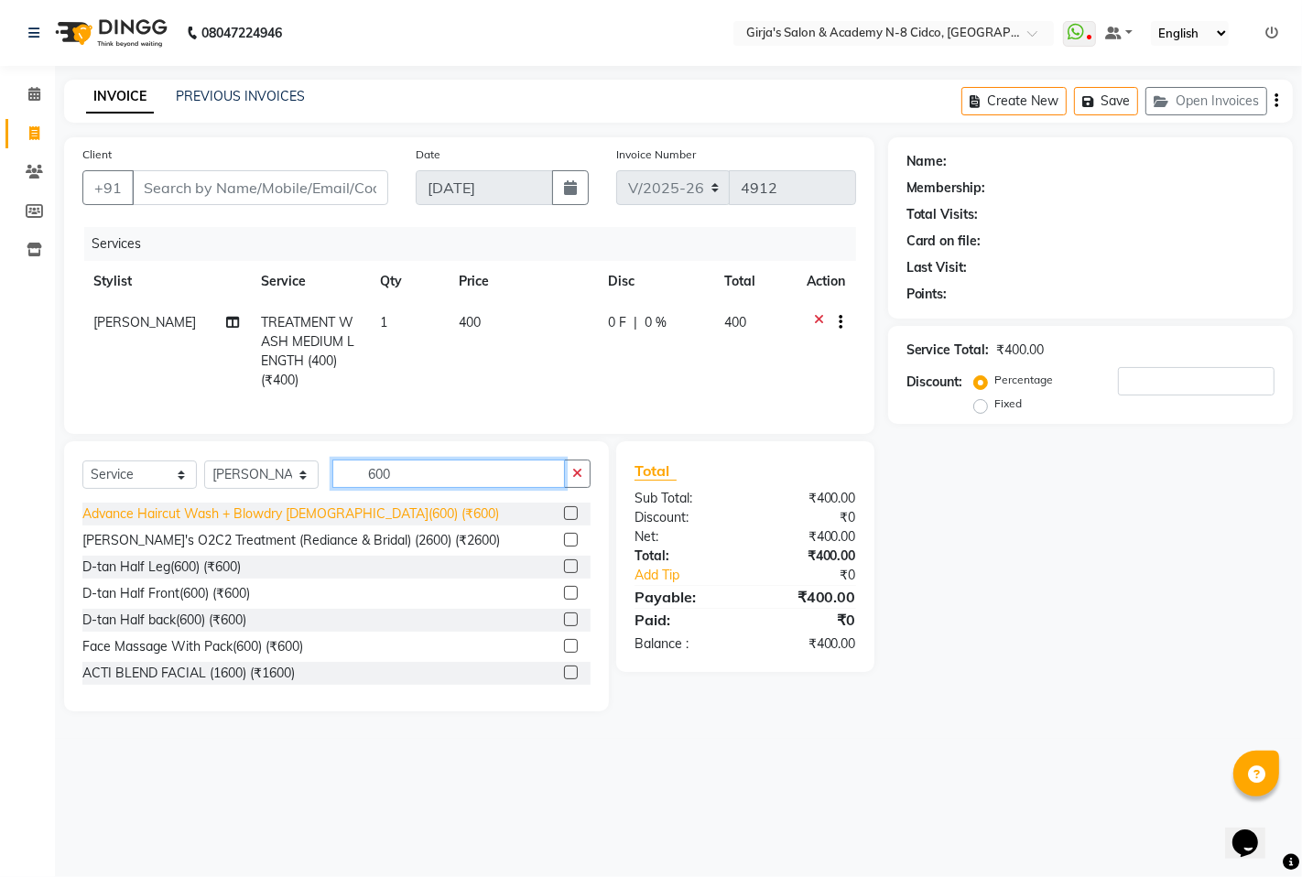
type input "600"
click at [296, 524] on div "Advance Haircut Wash + Blowdry [DEMOGRAPHIC_DATA](600) (₹600)" at bounding box center [290, 514] width 417 height 19
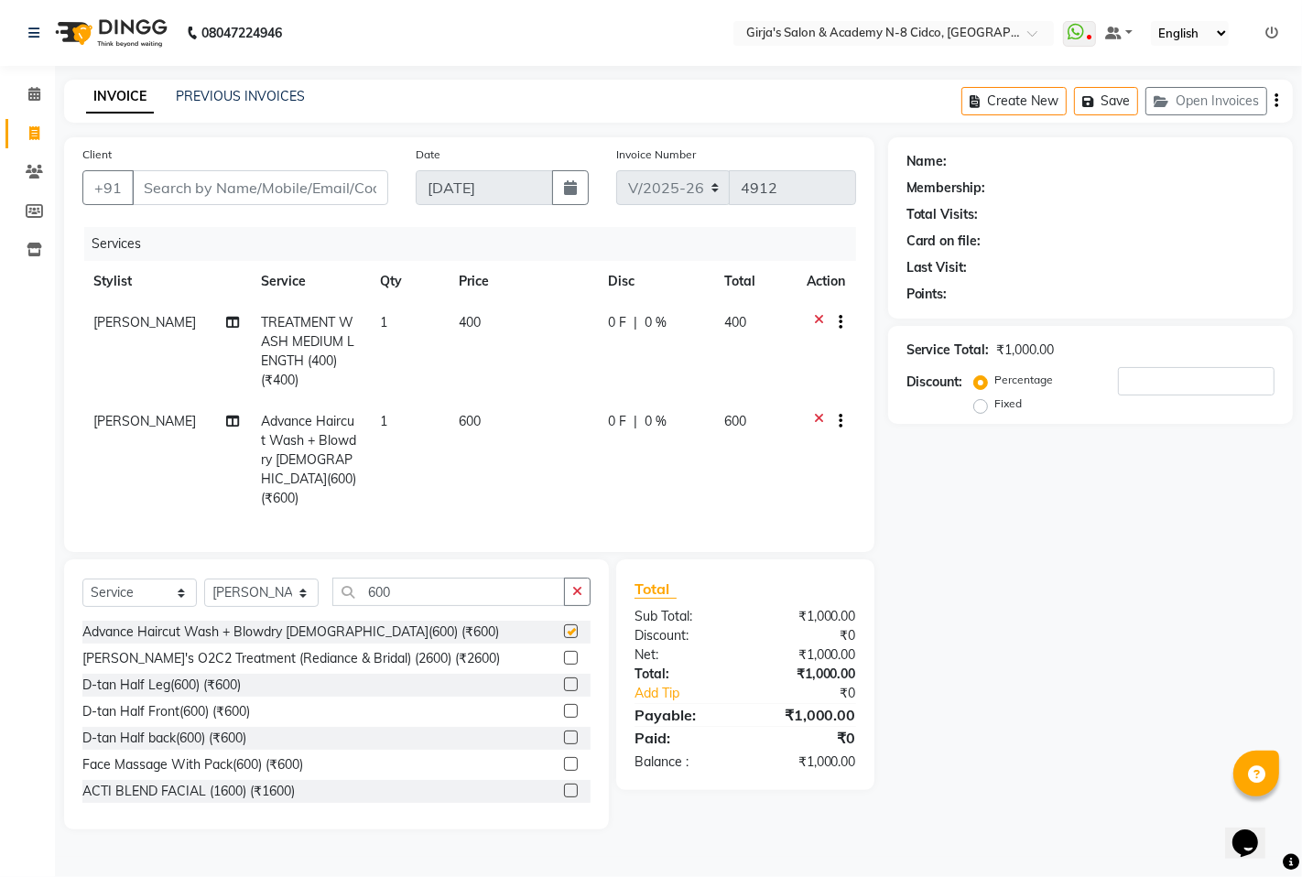
checkbox input "false"
click at [286, 185] on input "Client" at bounding box center [260, 187] width 256 height 35
type input "8"
type input "0"
type input "8208953635"
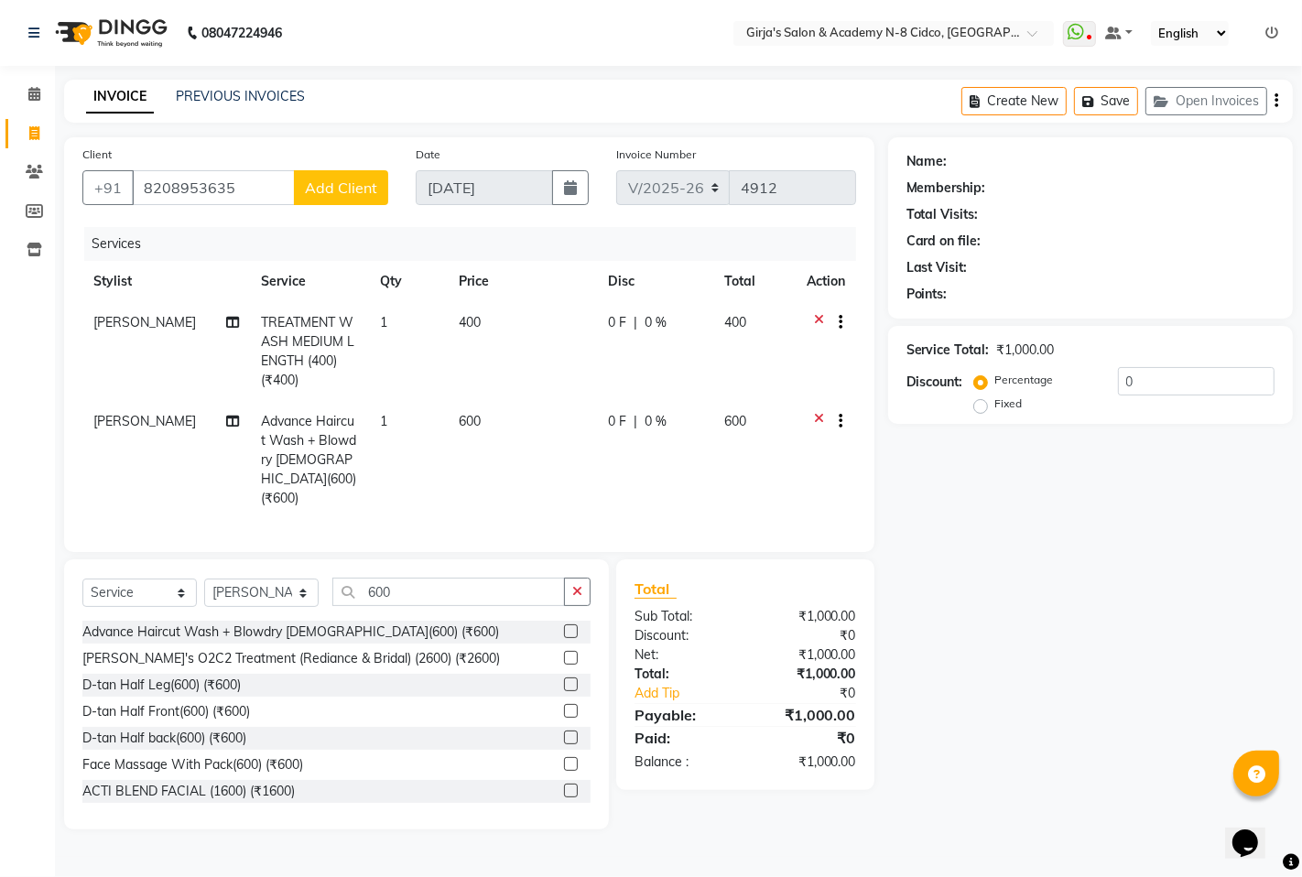
click at [328, 188] on span "Add Client" at bounding box center [341, 188] width 72 height 18
select select "22"
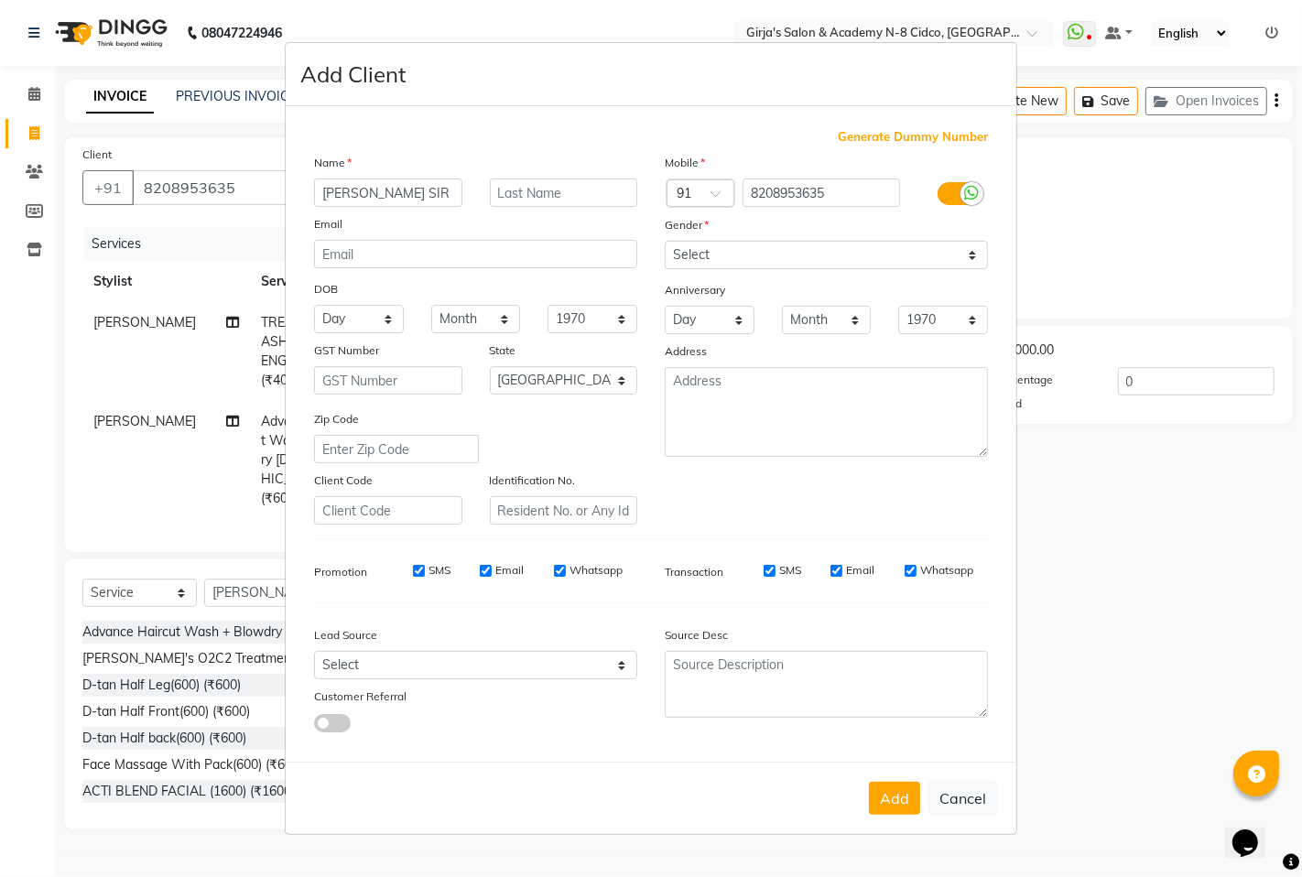
type input "[PERSON_NAME] SIR"
click at [848, 258] on select "Select [DEMOGRAPHIC_DATA] [DEMOGRAPHIC_DATA] Other Prefer Not To Say" at bounding box center [826, 255] width 323 height 28
select select "[DEMOGRAPHIC_DATA]"
click at [665, 241] on select "Select [DEMOGRAPHIC_DATA] [DEMOGRAPHIC_DATA] Other Prefer Not To Say" at bounding box center [826, 255] width 323 height 28
click at [895, 797] on button "Add" at bounding box center [894, 798] width 51 height 33
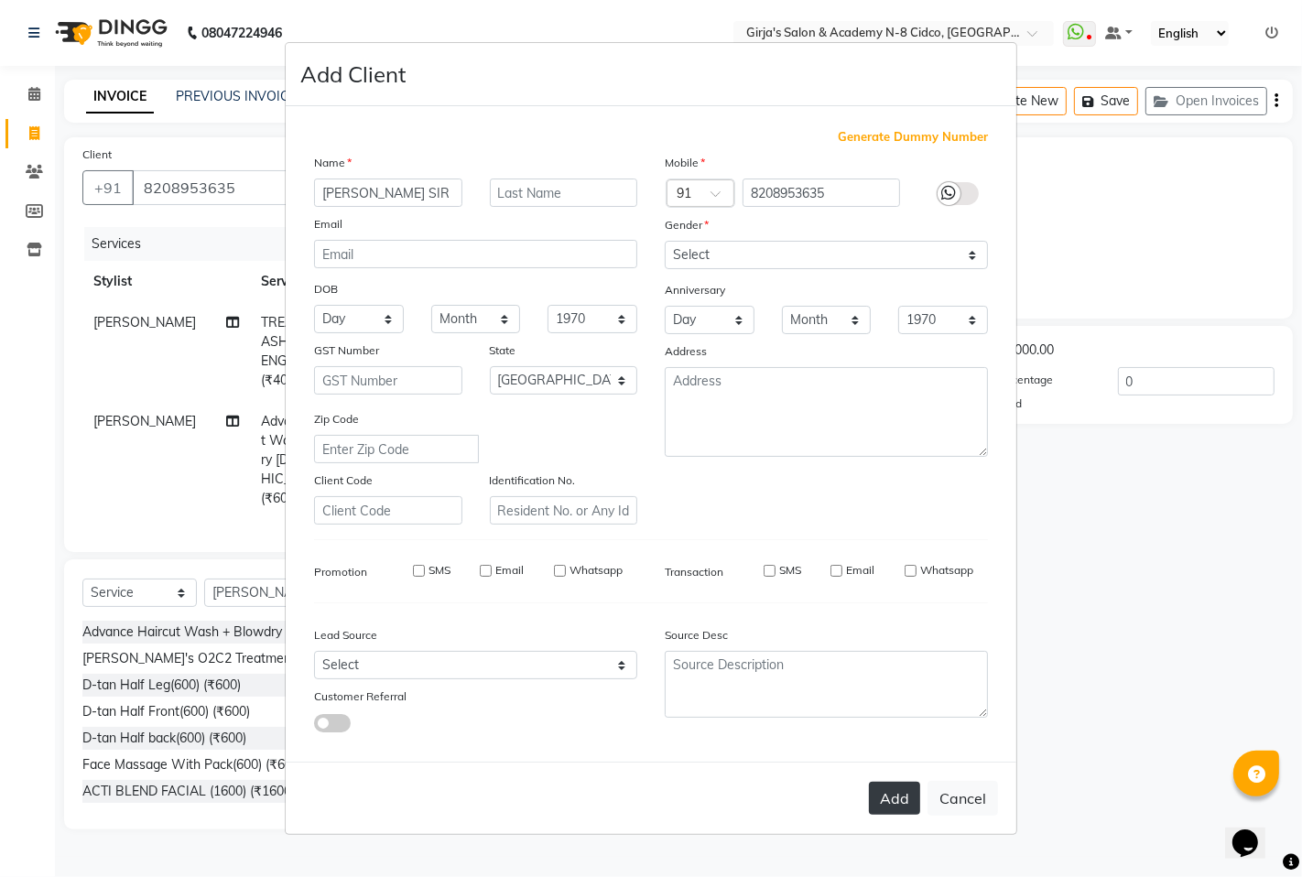
type input "82******35"
select select
select select "null"
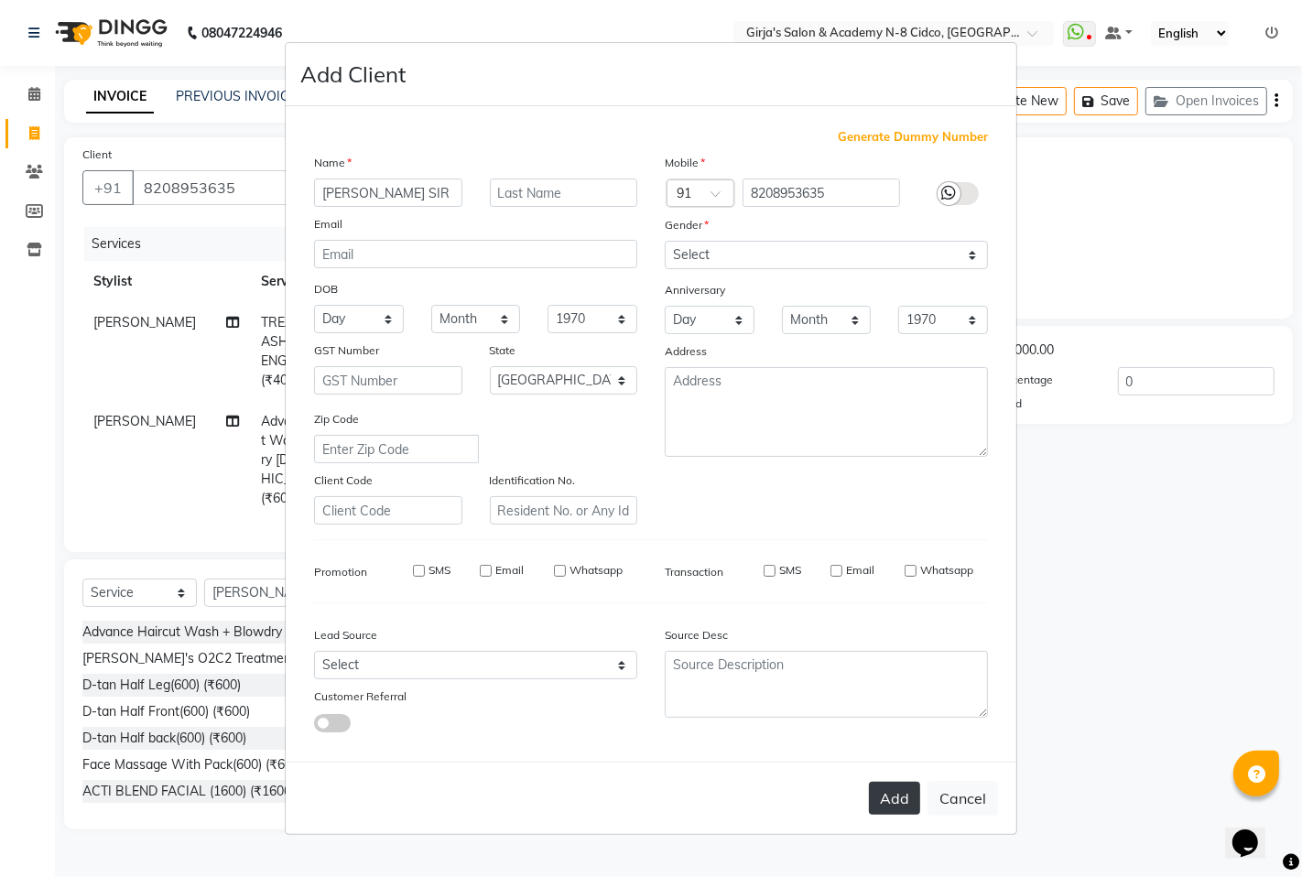
select select
checkbox input "false"
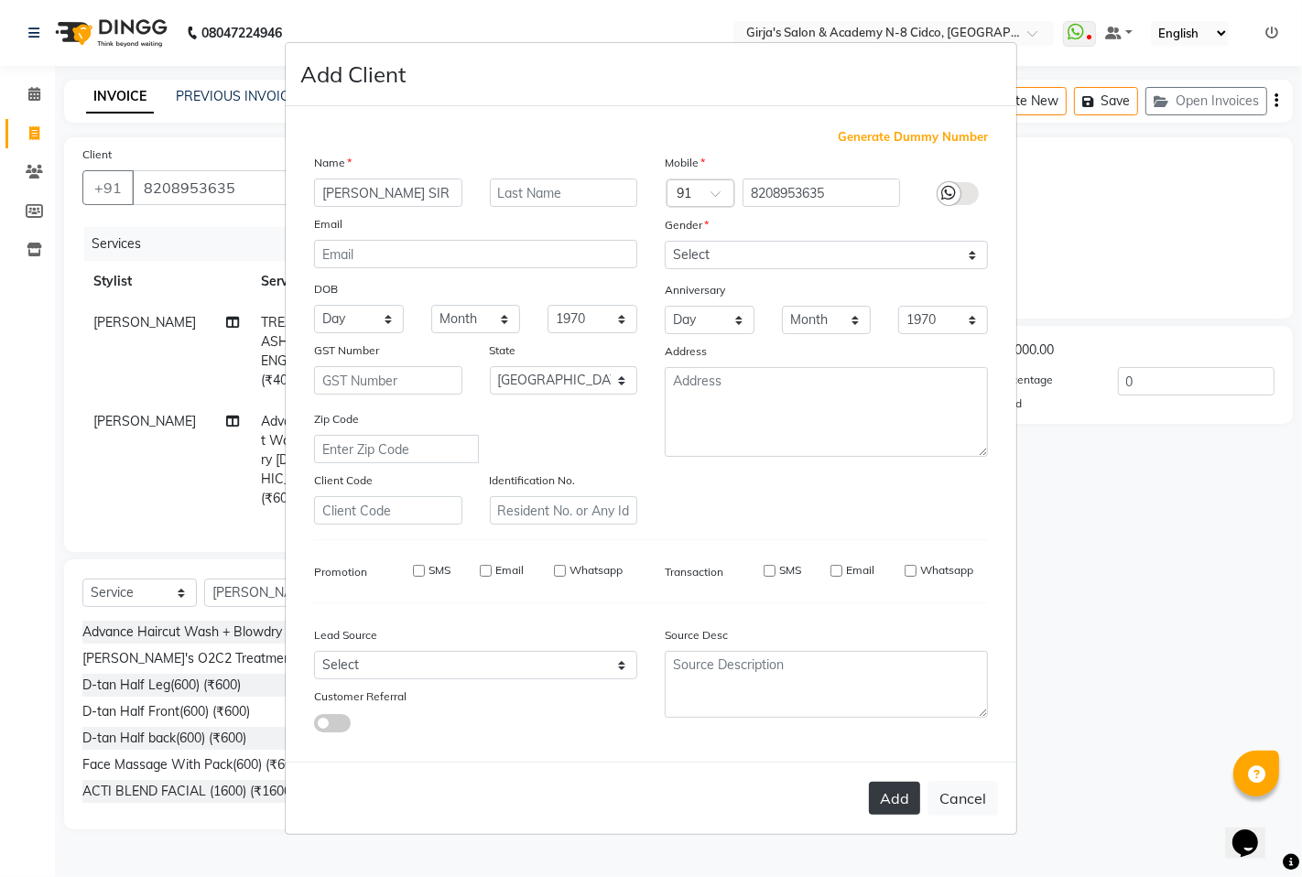
checkbox input "false"
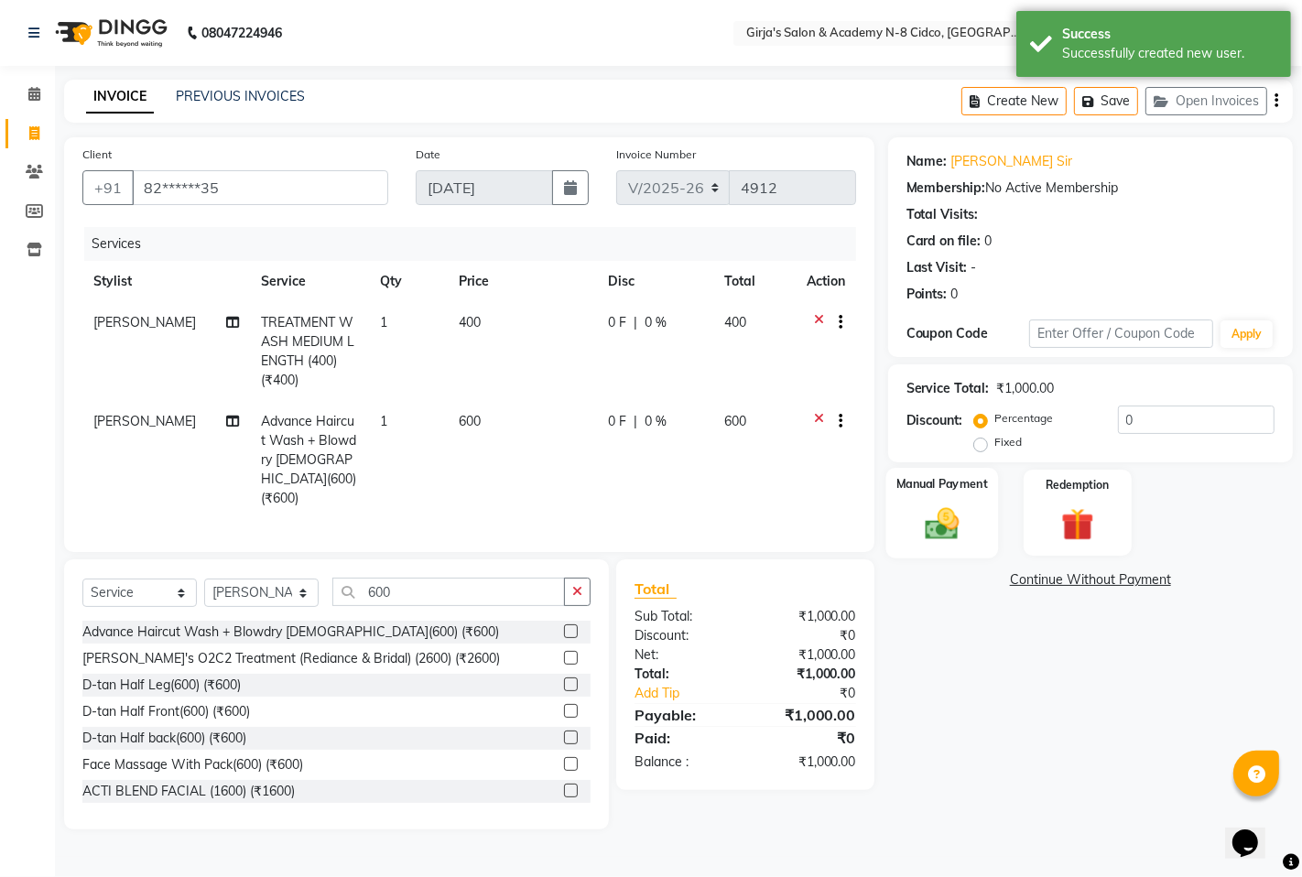
click at [961, 487] on label "Manual Payment" at bounding box center [942, 483] width 92 height 17
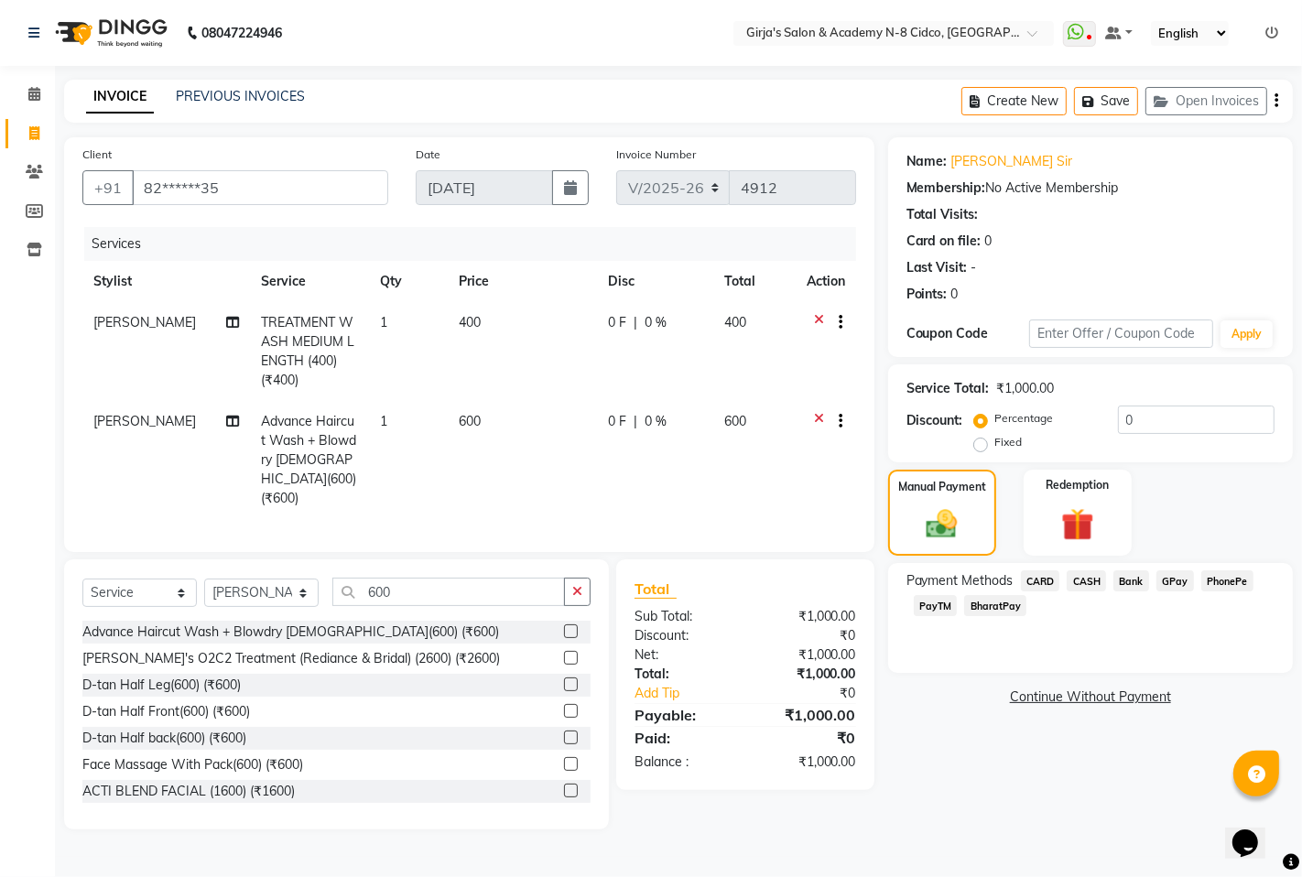
click at [1072, 586] on span "CASH" at bounding box center [1086, 580] width 39 height 21
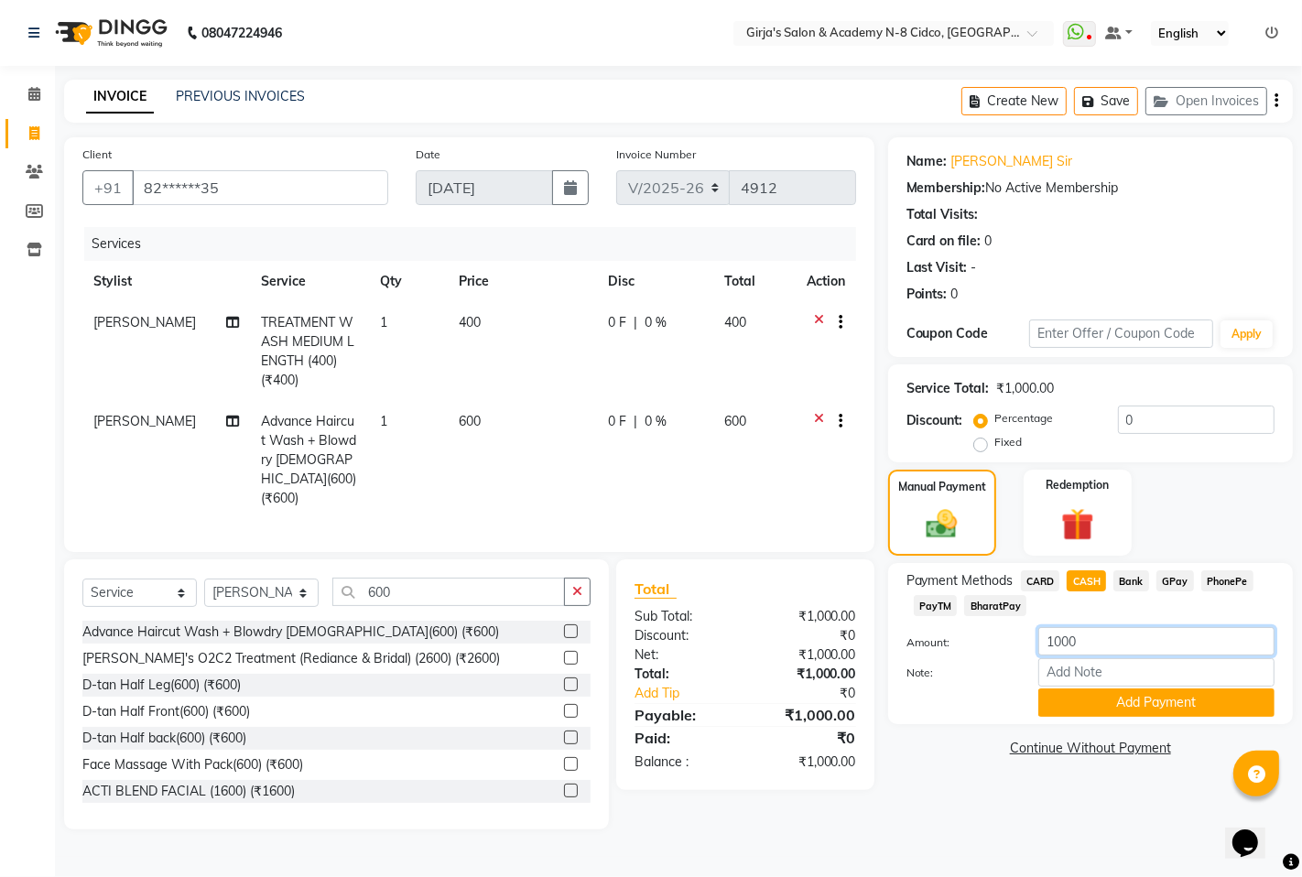
click at [1169, 639] on input "1000" at bounding box center [1156, 641] width 236 height 28
click at [1167, 641] on input "1000" at bounding box center [1156, 641] width 236 height 28
click at [1167, 639] on input "1000" at bounding box center [1156, 641] width 236 height 28
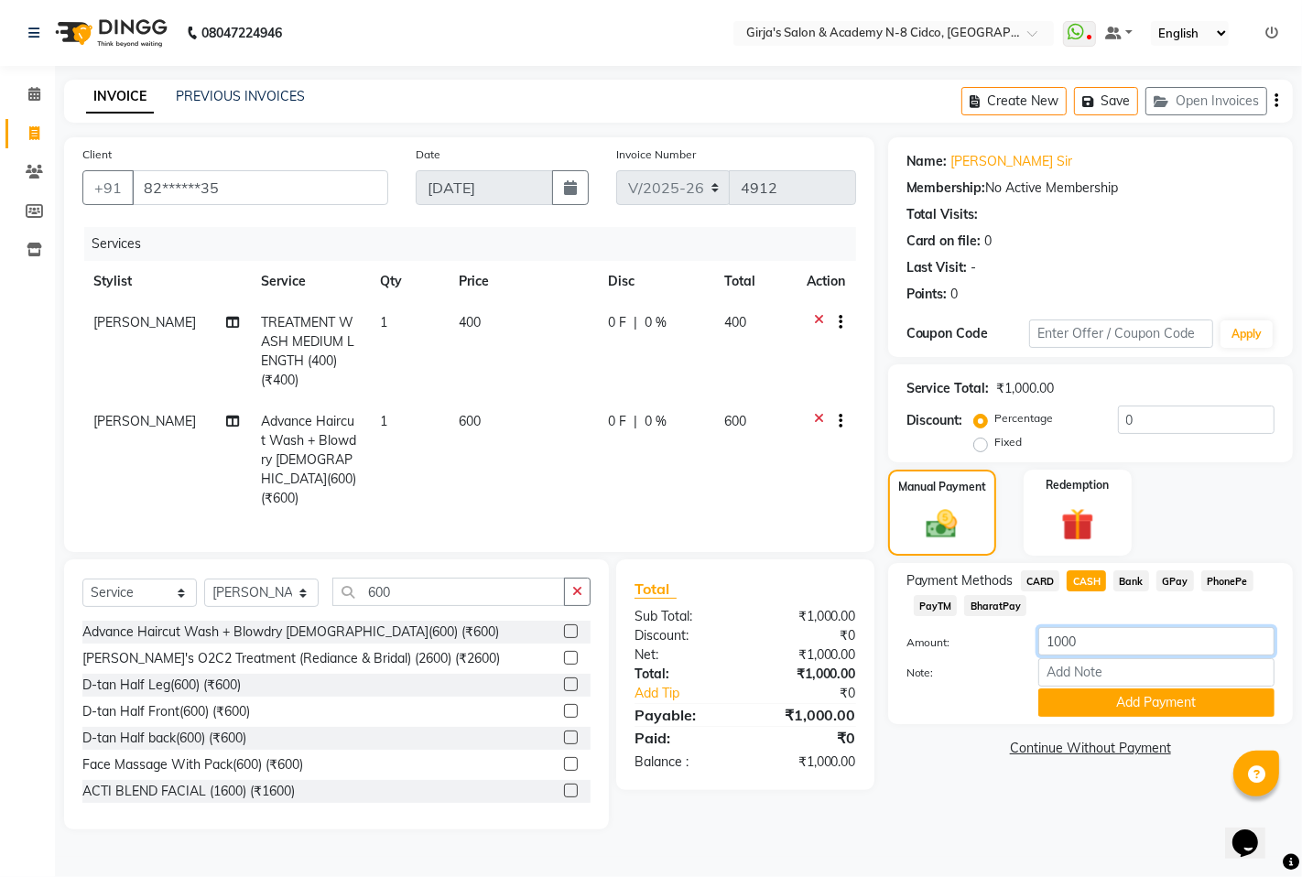
click at [1167, 639] on input "1000" at bounding box center [1156, 641] width 236 height 28
type input "500"
click at [1146, 701] on button "Add Payment" at bounding box center [1156, 703] width 236 height 28
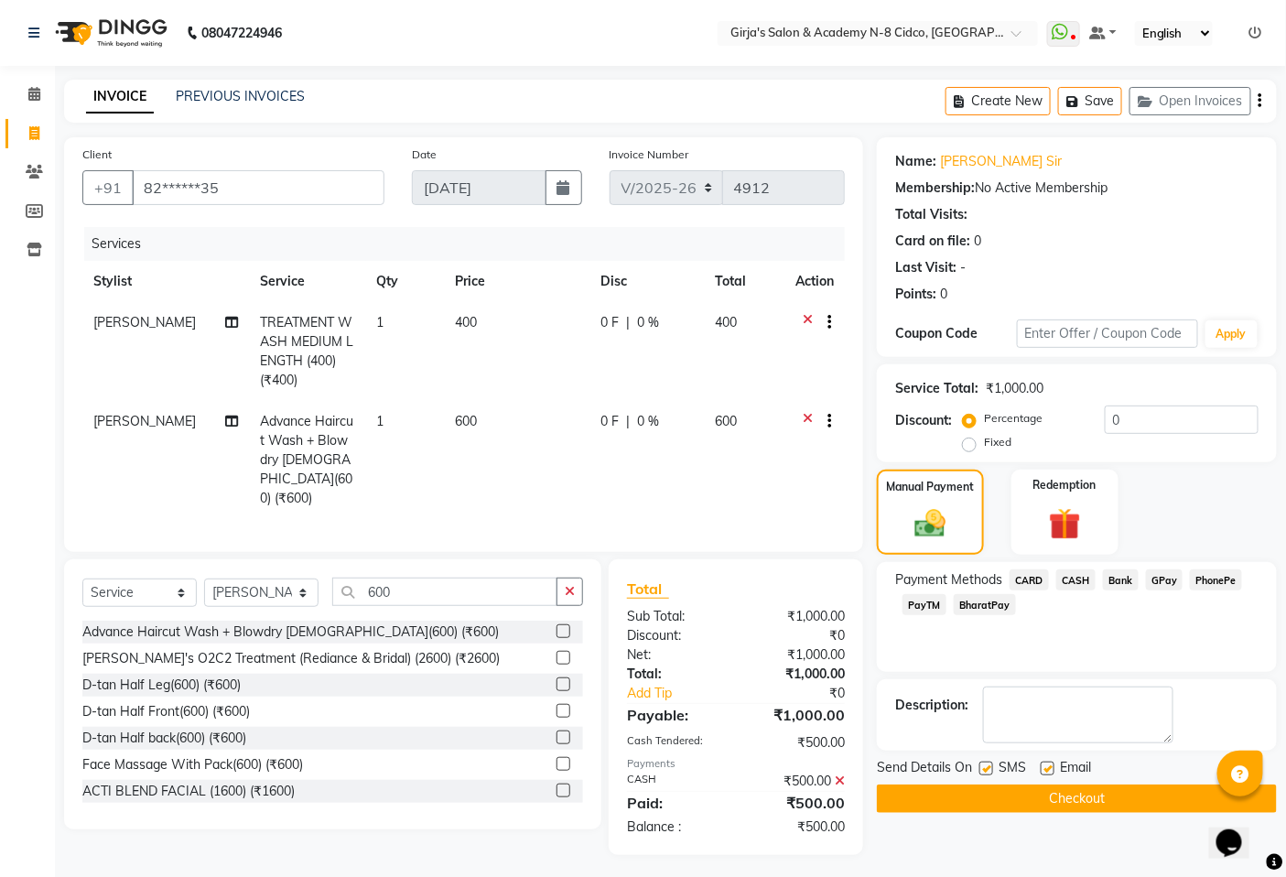
click at [1161, 582] on span "GPay" at bounding box center [1165, 580] width 38 height 21
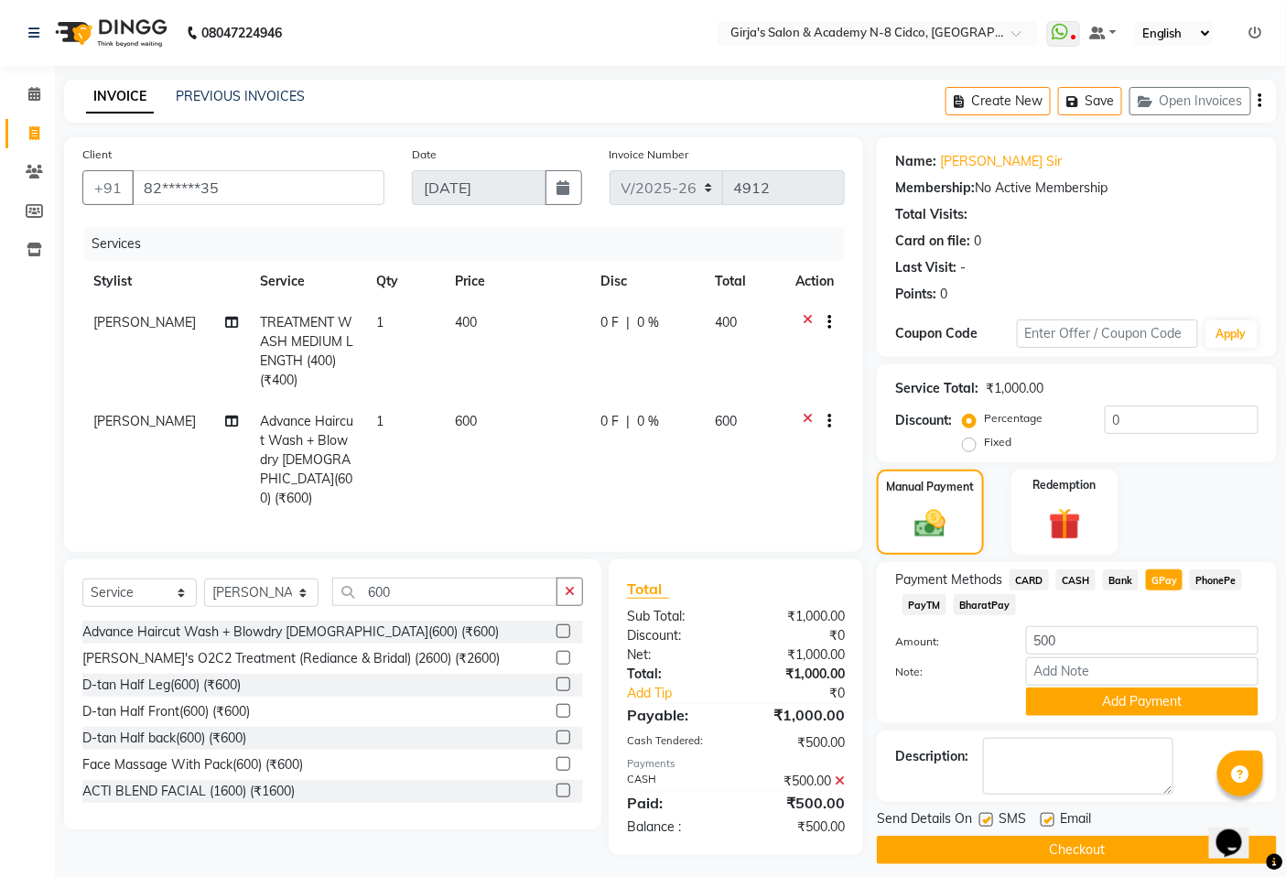
click at [1191, 707] on button "Add Payment" at bounding box center [1142, 702] width 233 height 28
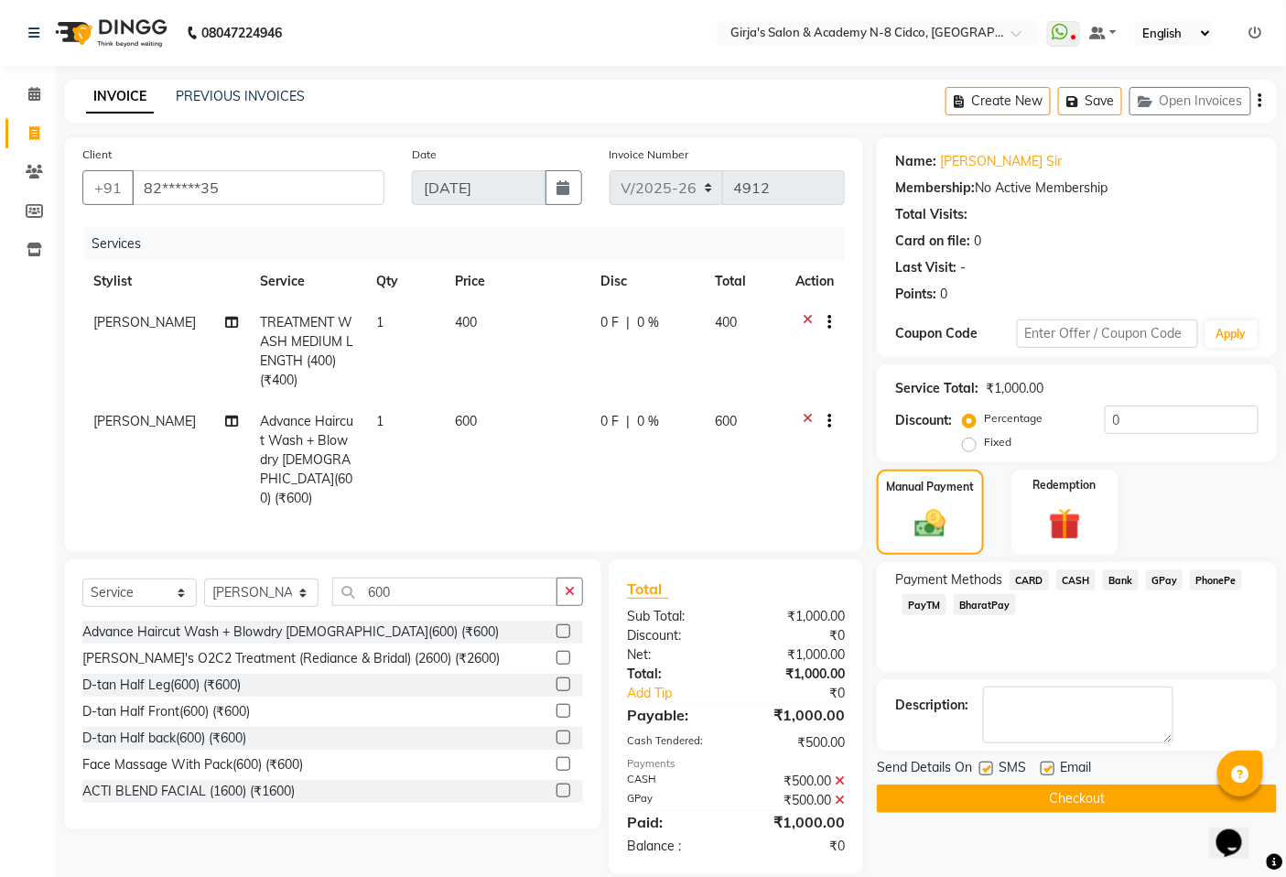
click at [1138, 804] on button "Checkout" at bounding box center [1077, 799] width 400 height 28
